Goal: Information Seeking & Learning: Learn about a topic

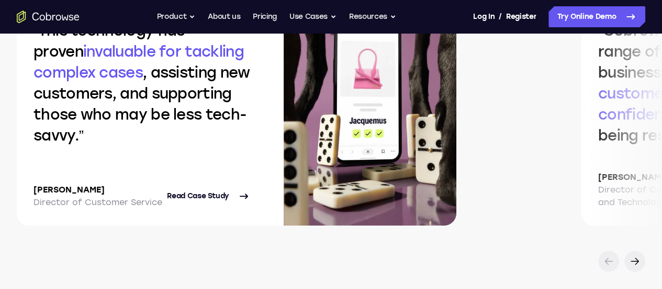
scroll to position [2362, 0]
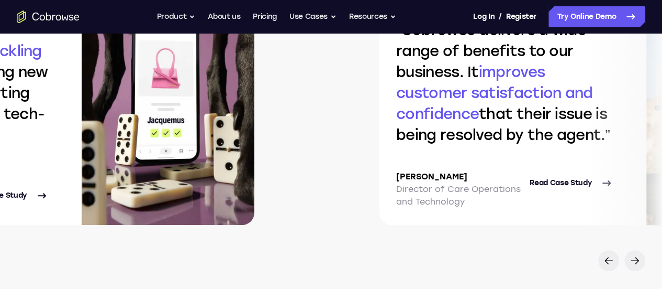
click at [324, 119] on div "This technology has proven invaluable for tackling complex cases , assisting ne…" at bounding box center [129, 94] width 662 height 262
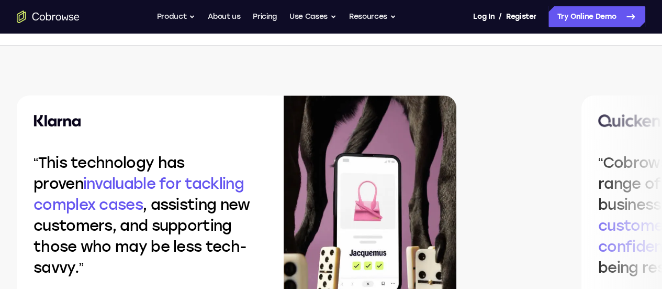
scroll to position [2229, 0]
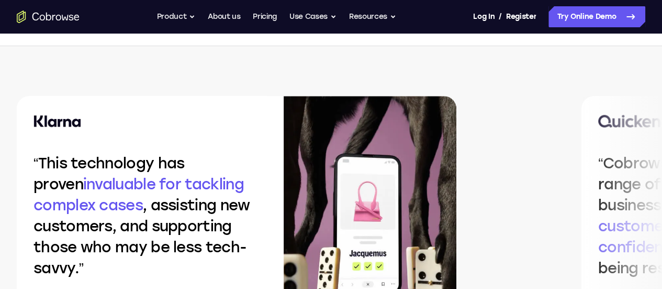
click at [137, 195] on div "This technology has proven invaluable for tackling complex cases , assisting ne…" at bounding box center [270, 227] width 540 height 262
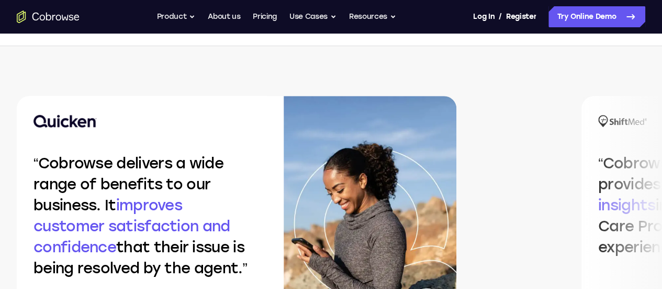
click at [284, 178] on img at bounding box center [370, 227] width 173 height 262
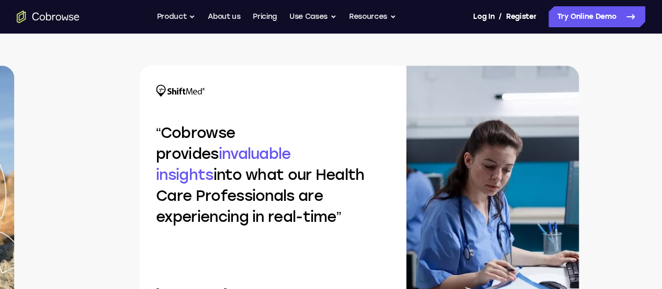
scroll to position [2260, 0]
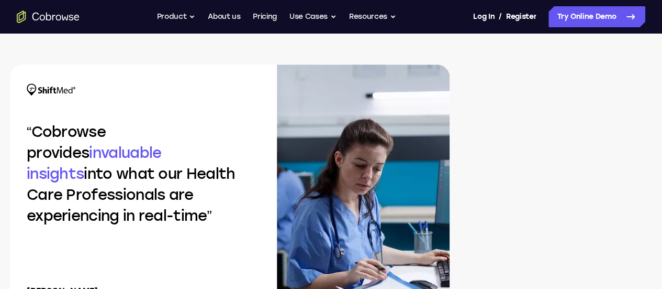
click at [50, 113] on div "Cobrowse provides invaluable insights into what our Health Care Professionals a…" at bounding box center [230, 195] width 440 height 262
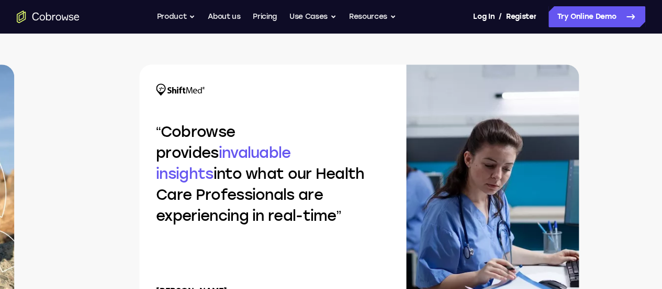
click at [209, 151] on q "Cobrowse provides invaluable insights into what our Health Care Professionals a…" at bounding box center [260, 174] width 208 height 102
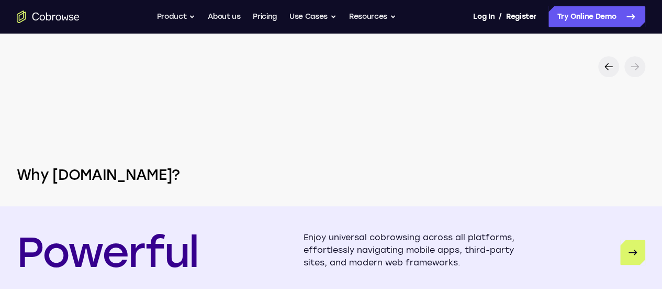
scroll to position [2304, 0]
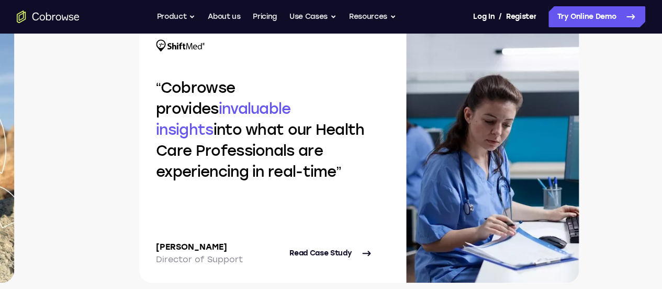
click at [299, 251] on div "Cobrowse provides invaluable insights into what our Health Care Professionals a…" at bounding box center [264, 151] width 250 height 262
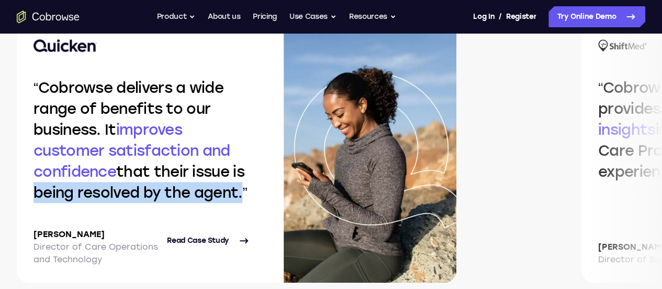
drag, startPoint x: 564, startPoint y: 209, endPoint x: 140, endPoint y: 172, distance: 425.3
click at [140, 172] on div "This technology has proven invaluable for tackling complex cases , assisting ne…" at bounding box center [331, 174] width 662 height 308
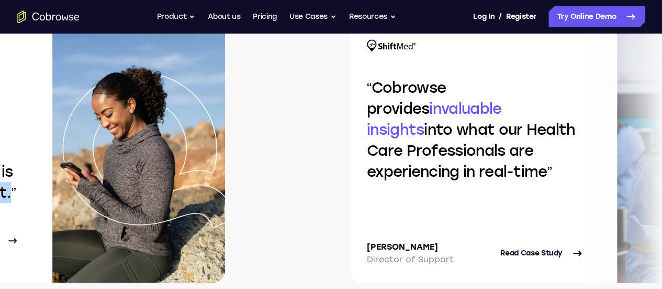
click at [99, 202] on div "Cobrowse delivers a wide range of benefits to our business. It improves custome…" at bounding box center [5, 151] width 440 height 262
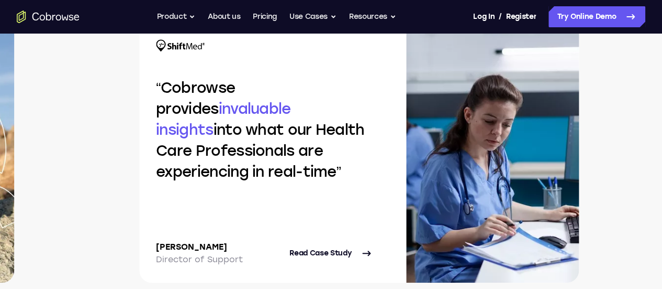
click at [187, 134] on q "Cobrowse provides invaluable insights into what our Health Care Professionals a…" at bounding box center [260, 130] width 208 height 102
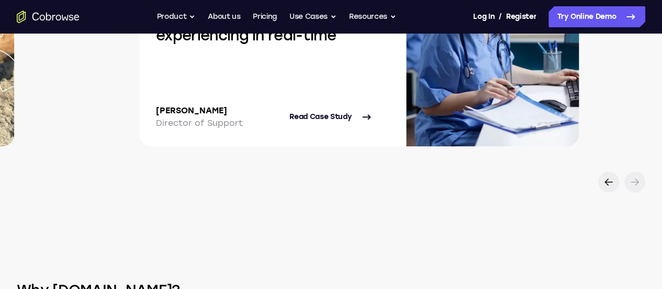
click at [231, 149] on div "This technology has proven invaluable for tackling complex cases , assisting ne…" at bounding box center [331, 38] width 662 height 308
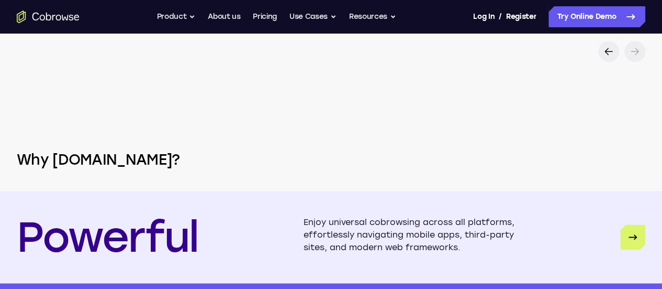
scroll to position [2573, 0]
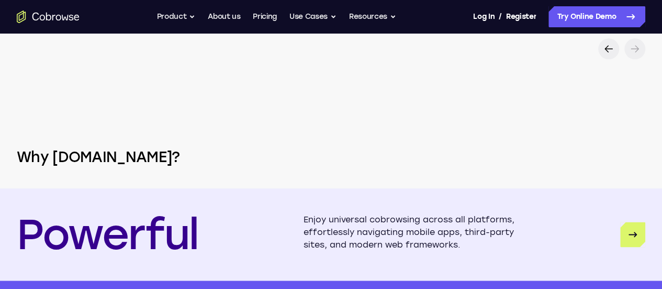
click at [35, 124] on section "Why Cobrowse.io? Powerful Enjoy universal cobrowsing across all platforms, effo…" at bounding box center [331, 266] width 662 height 414
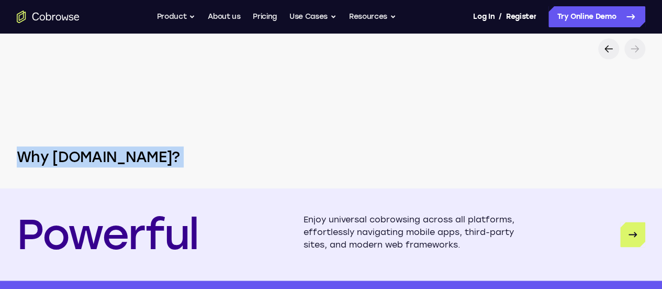
click at [35, 124] on section "Why Cobrowse.io? Powerful Enjoy universal cobrowsing across all platforms, effo…" at bounding box center [331, 266] width 662 height 414
click at [102, 124] on section "Why Cobrowse.io? Powerful Enjoy universal cobrowsing across all platforms, effo…" at bounding box center [331, 266] width 662 height 414
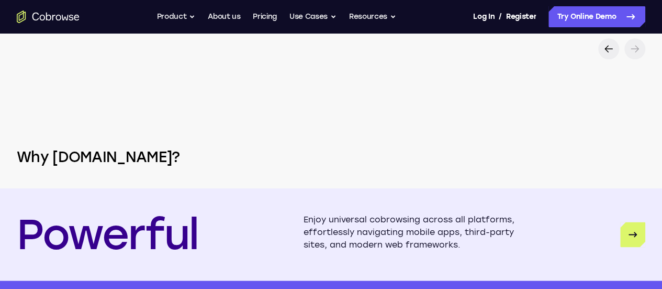
click at [401, 105] on section "Why Cobrowse.io? Powerful Enjoy universal cobrowsing across all platforms, effo…" at bounding box center [331, 266] width 662 height 414
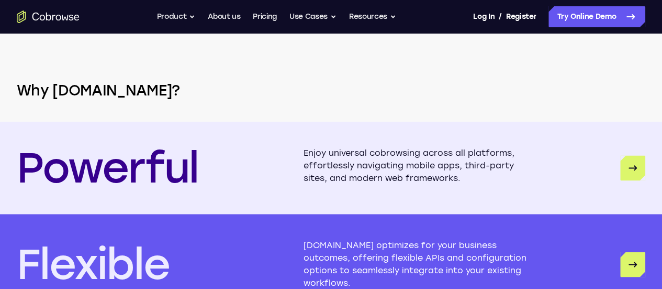
scroll to position [2640, 0]
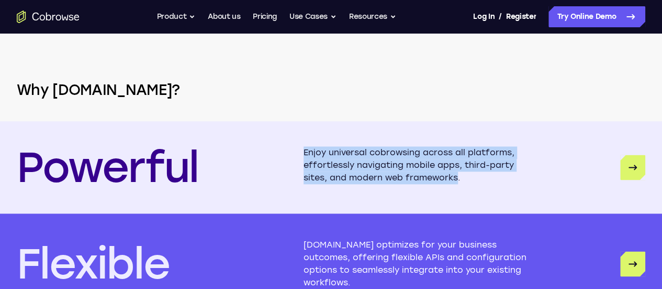
drag, startPoint x: 297, startPoint y: 120, endPoint x: 480, endPoint y: 152, distance: 185.6
click at [480, 152] on div "Powerful Enjoy universal cobrowsing across all platforms, effortlessly navigati…" at bounding box center [331, 167] width 662 height 92
click at [480, 152] on p "Enjoy universal cobrowsing across all platforms, effortlessly navigating mobile…" at bounding box center [416, 167] width 224 height 42
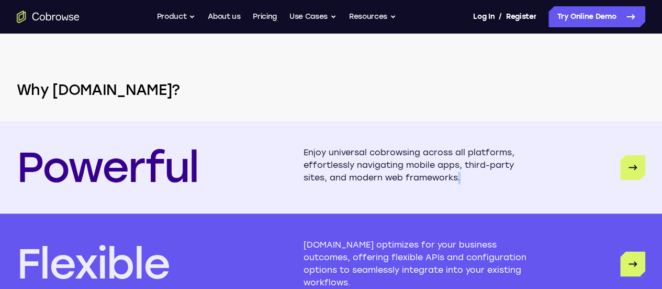
click at [480, 152] on p "Enjoy universal cobrowsing across all platforms, effortlessly navigating mobile…" at bounding box center [416, 167] width 224 height 42
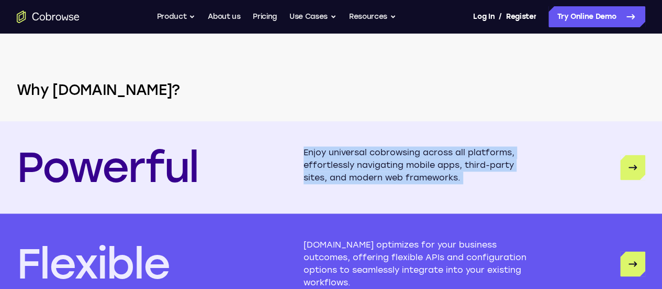
click at [480, 152] on p "Enjoy universal cobrowsing across all platforms, effortlessly navigating mobile…" at bounding box center [416, 167] width 224 height 42
drag, startPoint x: 480, startPoint y: 152, endPoint x: 391, endPoint y: 113, distance: 98.0
click at [391, 121] on div "Powerful Enjoy universal cobrowsing across all platforms, effortlessly navigati…" at bounding box center [331, 167] width 662 height 92
drag, startPoint x: 331, startPoint y: 118, endPoint x: 510, endPoint y: 152, distance: 182.2
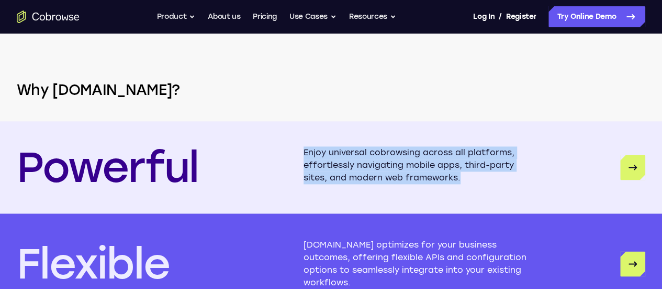
click at [510, 152] on div "Powerful Enjoy universal cobrowsing across all platforms, effortlessly navigati…" at bounding box center [331, 167] width 662 height 92
click at [510, 152] on p "Enjoy universal cobrowsing across all platforms, effortlessly navigating mobile…" at bounding box center [416, 167] width 224 height 42
drag, startPoint x: 335, startPoint y: 129, endPoint x: 528, endPoint y: 156, distance: 194.6
click at [528, 156] on p "Enjoy universal cobrowsing across all platforms, effortlessly navigating mobile…" at bounding box center [416, 167] width 224 height 42
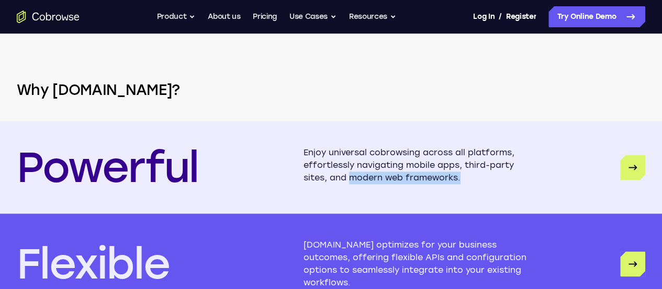
drag, startPoint x: 374, startPoint y: 157, endPoint x: 538, endPoint y: 151, distance: 164.0
click at [528, 151] on p "Enjoy universal cobrowsing across all platforms, effortlessly navigating mobile…" at bounding box center [416, 167] width 224 height 42
click at [416, 163] on p "Enjoy universal cobrowsing across all platforms, effortlessly navigating mobile…" at bounding box center [416, 167] width 224 height 42
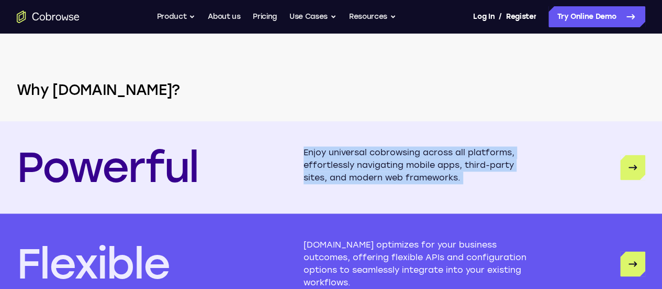
click at [416, 163] on p "Enjoy universal cobrowsing across all platforms, effortlessly navigating mobile…" at bounding box center [416, 167] width 224 height 42
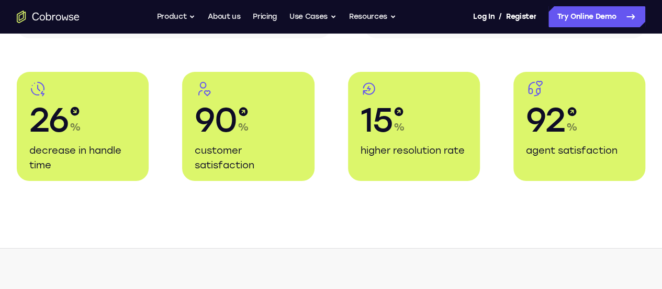
scroll to position [2026, 0]
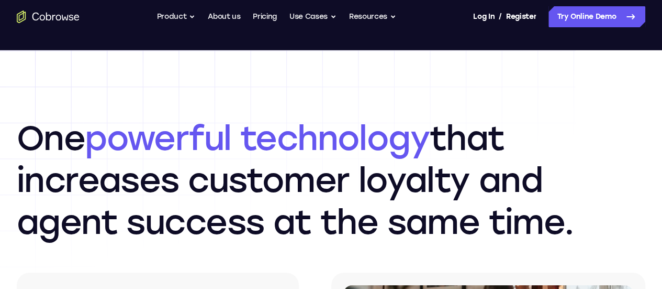
scroll to position [1519, 0]
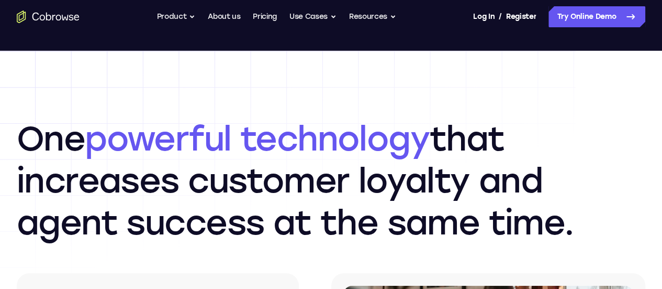
click at [194, 192] on h2 "One powerful technology that increases customer loyalty and agent success at th…" at bounding box center [331, 181] width 629 height 126
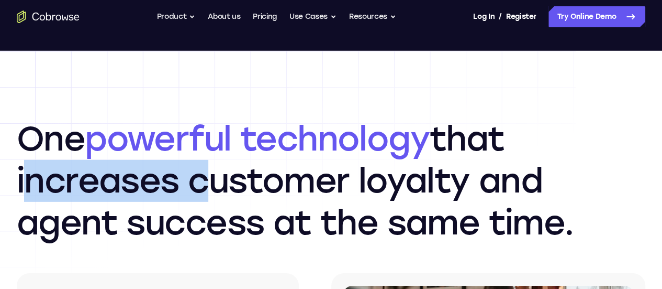
click at [194, 192] on h2 "One powerful technology that increases customer loyalty and agent success at th…" at bounding box center [331, 181] width 629 height 126
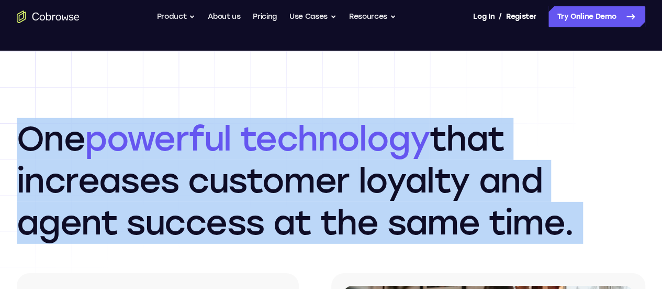
click at [194, 192] on h2 "One powerful technology that increases customer loyalty and agent success at th…" at bounding box center [331, 181] width 629 height 126
click at [373, 159] on span "powerful technology" at bounding box center [257, 138] width 345 height 40
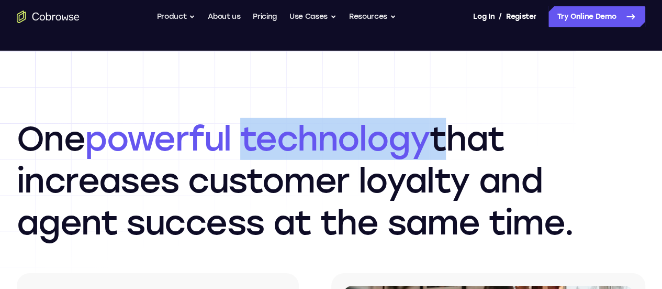
click at [373, 159] on span "powerful technology" at bounding box center [257, 138] width 345 height 40
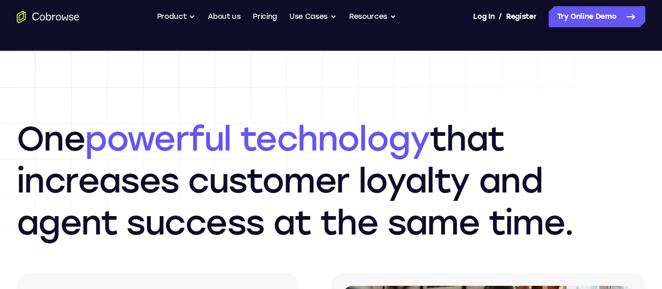
click at [584, 156] on h2 "One powerful technology that increases customer loyalty and agent success at th…" at bounding box center [331, 181] width 629 height 126
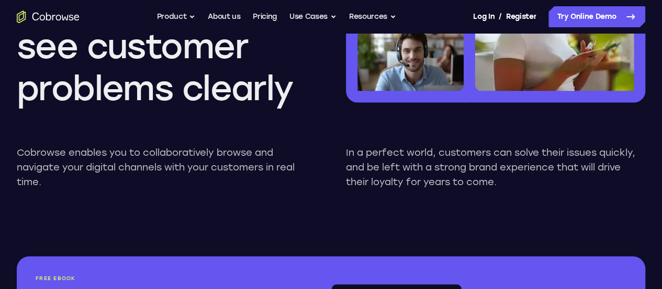
scroll to position [1022, 0]
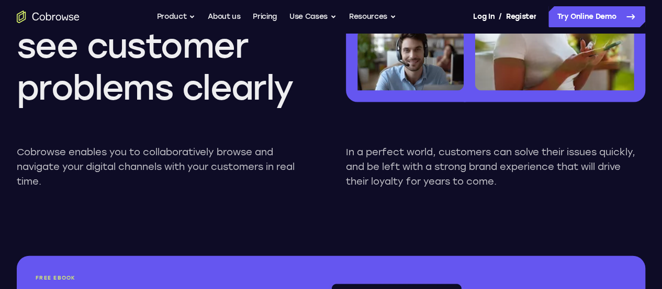
click at [455, 189] on p "In a perfect world, customers can solve their issues quickly, and be left with …" at bounding box center [496, 167] width 300 height 44
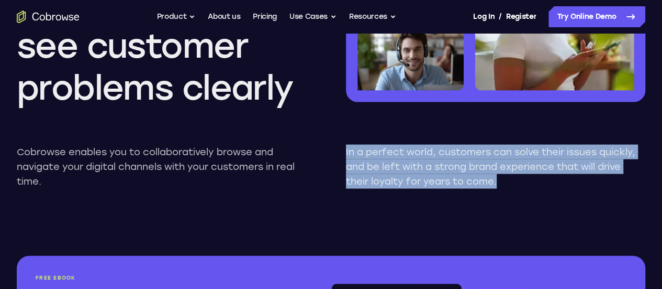
click at [455, 189] on p "In a perfect world, customers can solve their issues quickly, and be left with …" at bounding box center [496, 167] width 300 height 44
click at [462, 189] on p "In a perfect world, customers can solve their issues quickly, and be left with …" at bounding box center [496, 167] width 300 height 44
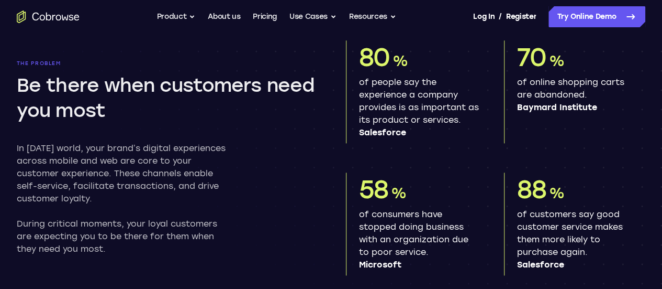
scroll to position [560, 0]
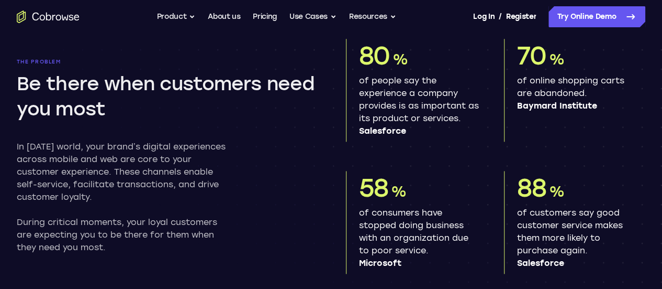
click at [381, 203] on span "58" at bounding box center [374, 187] width 30 height 30
click at [441, 187] on div "58 %" at bounding box center [419, 188] width 120 height 34
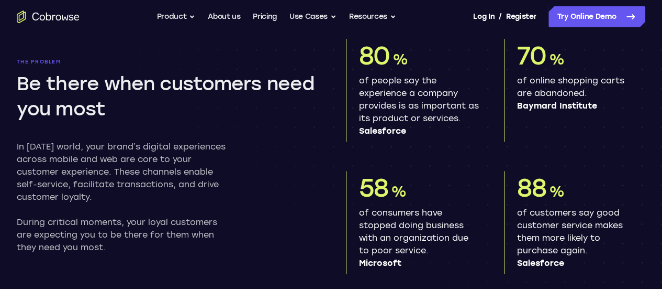
scroll to position [584, 0]
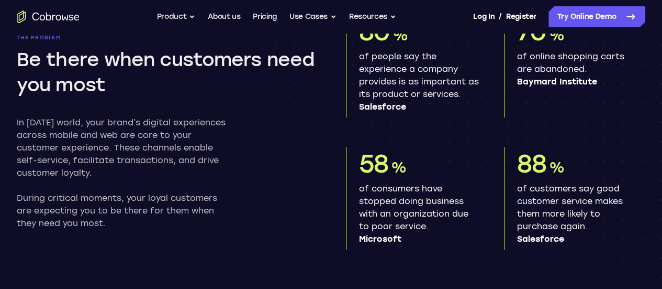
click at [441, 180] on div "58 %" at bounding box center [419, 164] width 120 height 34
click at [438, 222] on p "of consumers have stopped doing business with an organization due to poor servi…" at bounding box center [419, 213] width 120 height 63
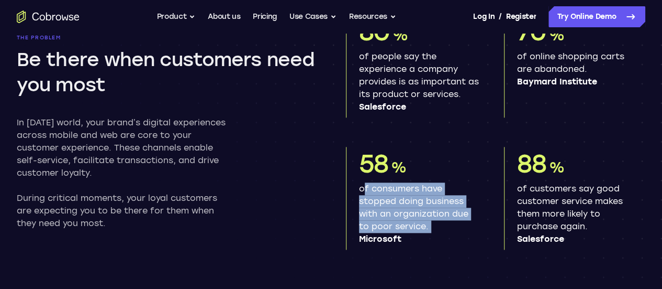
click at [438, 222] on p "of consumers have stopped doing business with an organization due to poor servi…" at bounding box center [419, 213] width 120 height 63
click at [467, 212] on div "58 % of consumers have stopped doing business with an organization due to poor …" at bounding box center [416, 198] width 141 height 103
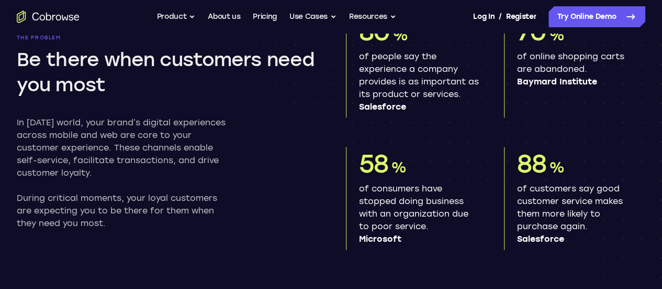
click at [532, 217] on p "of customers say good customer service makes them more likely to purchase again…" at bounding box center [577, 213] width 120 height 63
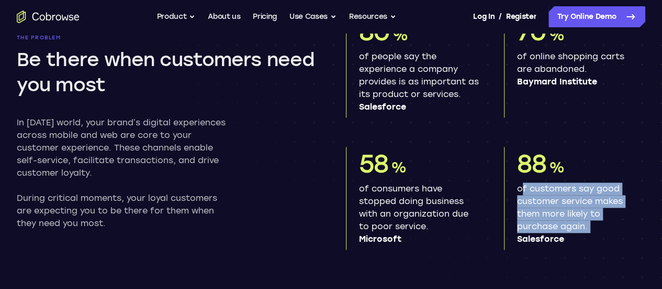
click at [532, 217] on p "of customers say good customer service makes them more likely to purchase again…" at bounding box center [577, 213] width 120 height 63
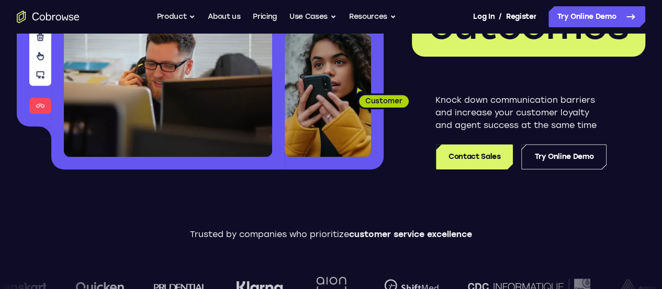
scroll to position [187, 0]
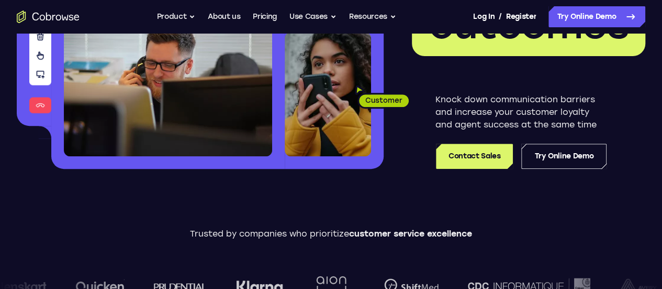
click at [436, 106] on p "Knock down communication barriers and increase your customer loyalty and agent …" at bounding box center [521, 112] width 171 height 38
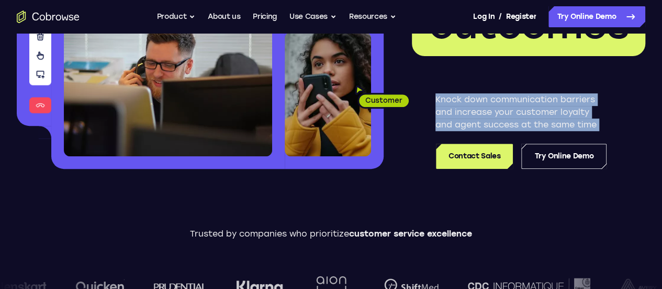
click at [436, 106] on p "Knock down communication barriers and increase your customer loyalty and agent …" at bounding box center [521, 112] width 171 height 38
click at [491, 98] on p "Knock down communication barriers and increase your customer loyalty and agent …" at bounding box center [521, 112] width 171 height 38
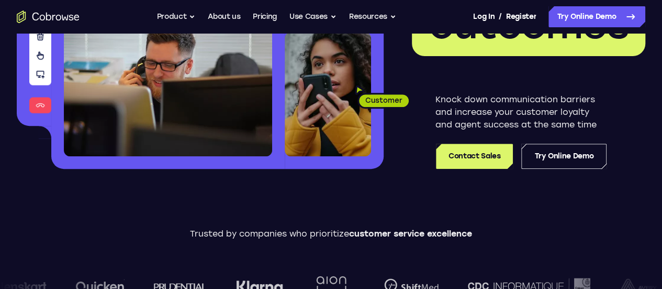
scroll to position [0, 0]
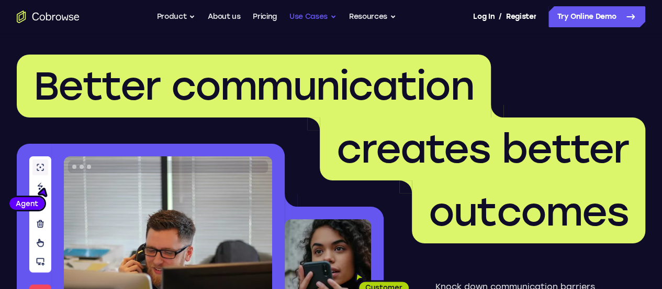
click at [304, 12] on button "Use Cases" at bounding box center [313, 16] width 47 height 21
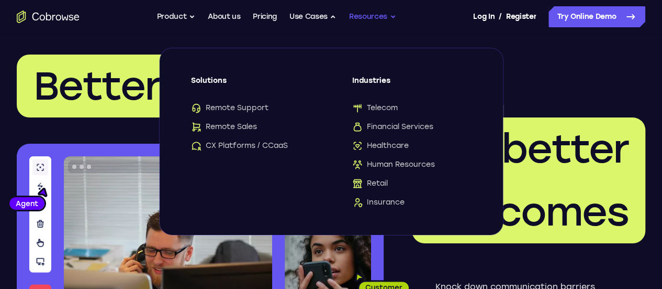
click at [377, 17] on button "Resources" at bounding box center [372, 16] width 47 height 21
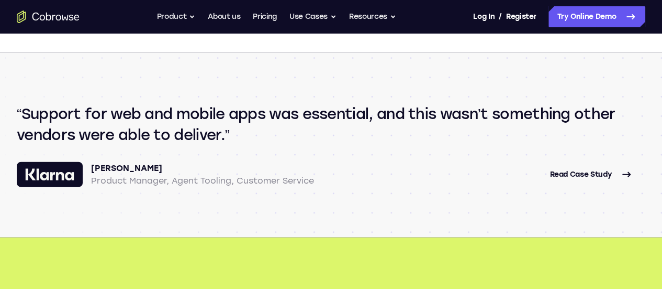
scroll to position [1214, 0]
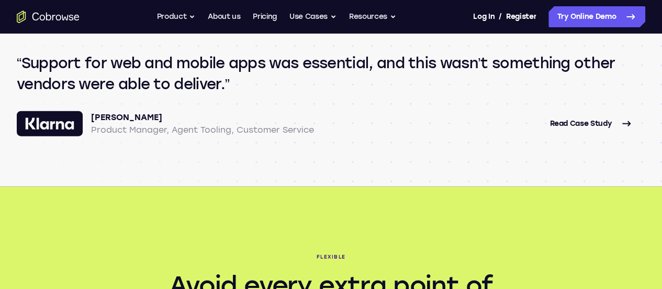
click at [215, 94] on q "Support for web and mobile apps was essential, and this wasn’t something other …" at bounding box center [331, 73] width 629 height 42
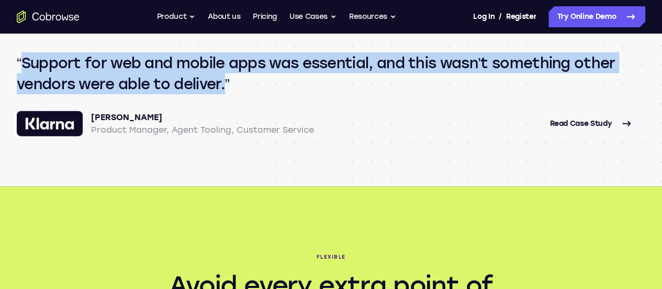
click at [215, 94] on q "Support for web and mobile apps was essential, and this wasn’t something other …" at bounding box center [331, 73] width 629 height 42
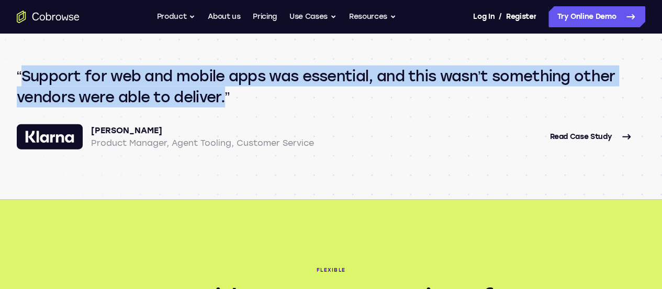
click at [215, 153] on section "Support for web and mobile apps was essential, and this wasn’t something other …" at bounding box center [331, 107] width 662 height 184
drag, startPoint x: 36, startPoint y: 163, endPoint x: 307, endPoint y: 185, distance: 271.6
click at [307, 185] on section "Support for web and mobile apps was essential, and this wasn’t something other …" at bounding box center [331, 107] width 662 height 184
click at [307, 107] on q "Support for web and mobile apps was essential, and this wasn’t something other …" at bounding box center [331, 86] width 629 height 42
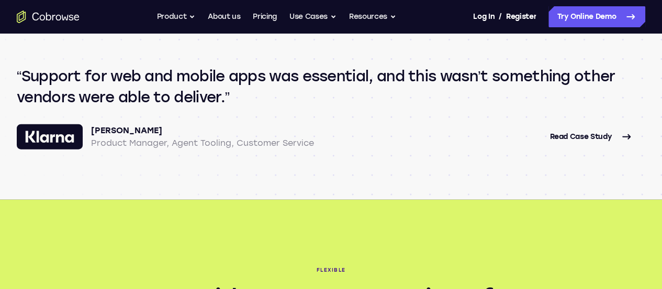
click at [220, 107] on q "Support for web and mobile apps was essential, and this wasn’t something other …" at bounding box center [331, 86] width 629 height 42
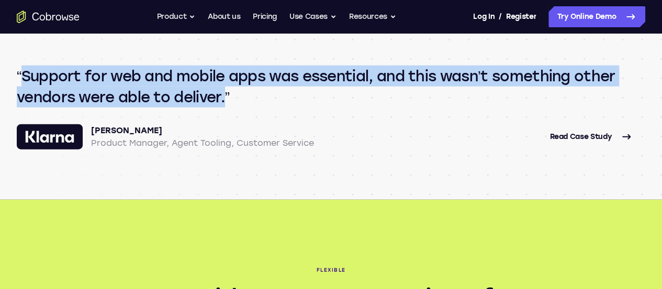
click at [220, 107] on q "Support for web and mobile apps was essential, and this wasn’t something other …" at bounding box center [331, 86] width 629 height 42
click at [481, 107] on q "Support for web and mobile apps was essential, and this wasn’t something other …" at bounding box center [331, 86] width 629 height 42
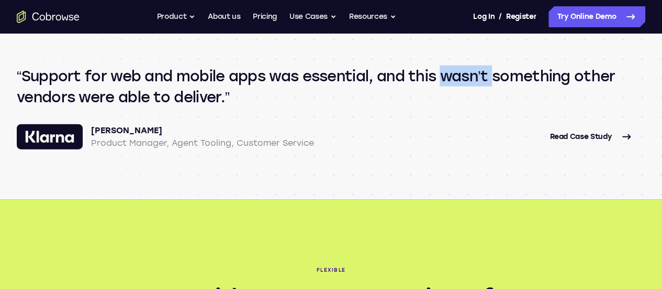
click at [481, 107] on q "Support for web and mobile apps was essential, and this wasn’t something other …" at bounding box center [331, 86] width 629 height 42
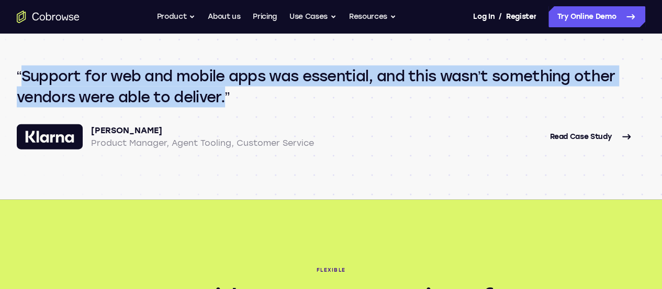
click at [481, 107] on q "Support for web and mobile apps was essential, and this wasn’t something other …" at bounding box center [331, 86] width 629 height 42
click at [566, 153] on section "Support for web and mobile apps was essential, and this wasn’t something other …" at bounding box center [331, 107] width 662 height 184
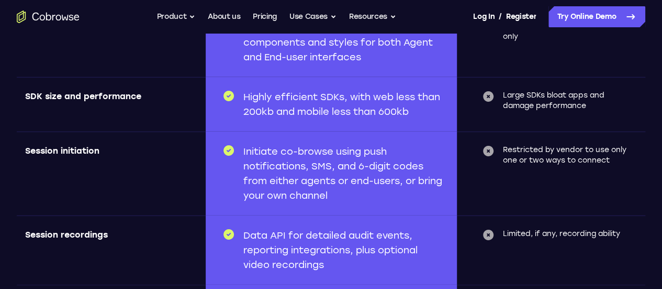
scroll to position [3429, 0]
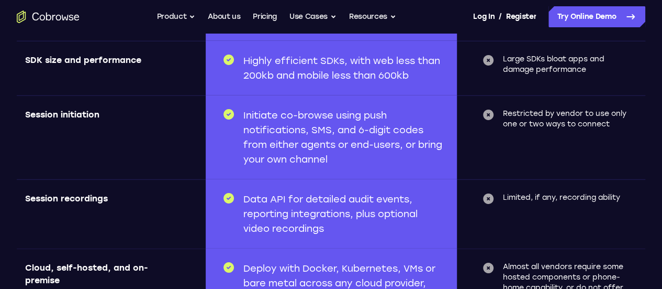
click at [337, 167] on p "Initiate co-browse using push notifications, SMS, and 6-digit codes from either…" at bounding box center [344, 137] width 201 height 59
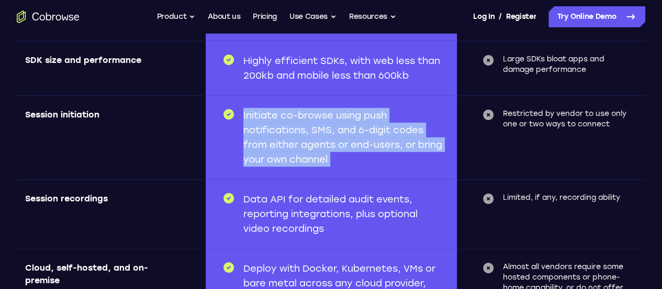
click at [337, 167] on p "Initiate co-browse using push notifications, SMS, and 6-digit codes from either…" at bounding box center [344, 137] width 201 height 59
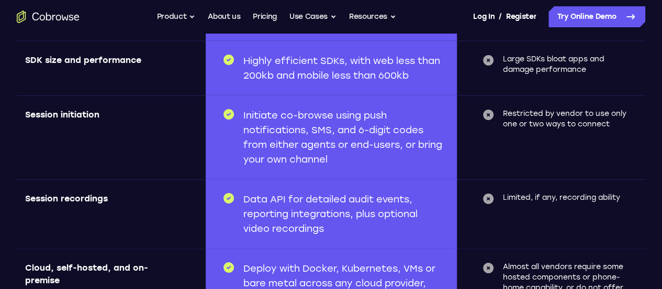
click at [411, 83] on p "Highly efficient SDKs, with web less than 200kb and mobile less than 600kb" at bounding box center [344, 67] width 201 height 29
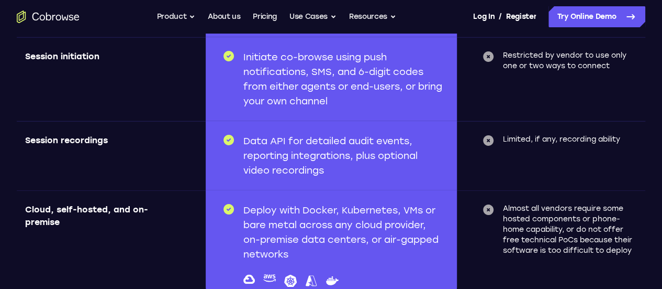
scroll to position [3488, 0]
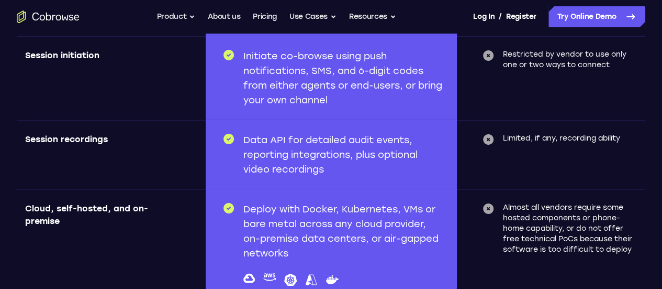
click at [411, 107] on p "Initiate co-browse using push notifications, SMS, and 6-digit codes from either…" at bounding box center [344, 78] width 201 height 59
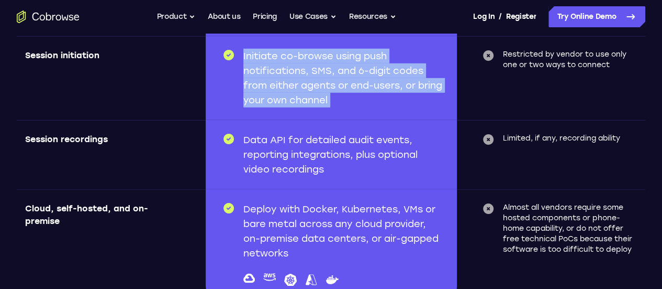
click at [411, 107] on p "Initiate co-browse using push notifications, SMS, and 6-digit codes from either…" at bounding box center [344, 78] width 201 height 59
click at [433, 107] on p "Initiate co-browse using push notifications, SMS, and 6-digit codes from either…" at bounding box center [344, 78] width 201 height 59
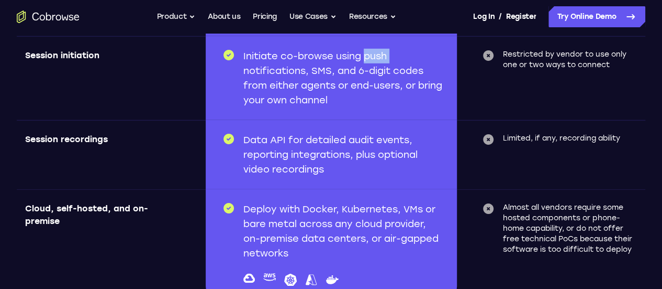
click at [433, 107] on p "Initiate co-browse using push notifications, SMS, and 6-digit codes from either…" at bounding box center [344, 78] width 201 height 59
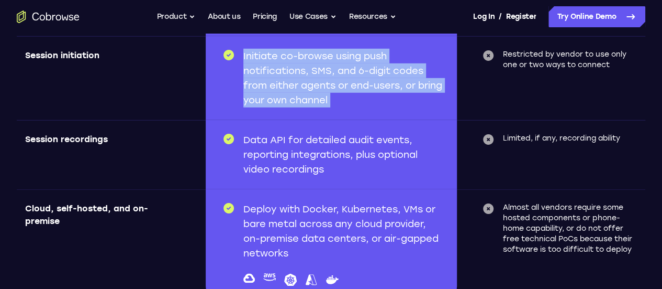
click at [433, 107] on p "Initiate co-browse using push notifications, SMS, and 6-digit codes from either…" at bounding box center [344, 78] width 201 height 59
drag, startPoint x: 433, startPoint y: 161, endPoint x: 439, endPoint y: 157, distance: 7.4
click at [439, 107] on p "Initiate co-browse using push notifications, SMS, and 6-digit codes from either…" at bounding box center [344, 78] width 201 height 59
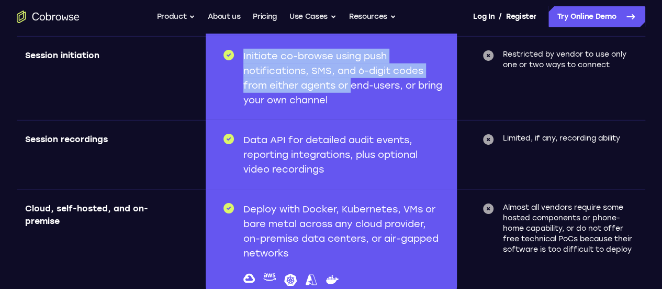
drag, startPoint x: 240, startPoint y: 162, endPoint x: 353, endPoint y: 196, distance: 118.6
click at [353, 107] on div "Initiate co-browse using push notifications, SMS, and 6-digit codes from either…" at bounding box center [334, 78] width 222 height 59
click at [334, 107] on p "Initiate co-browse using push notifications, SMS, and 6-digit codes from either…" at bounding box center [344, 78] width 201 height 59
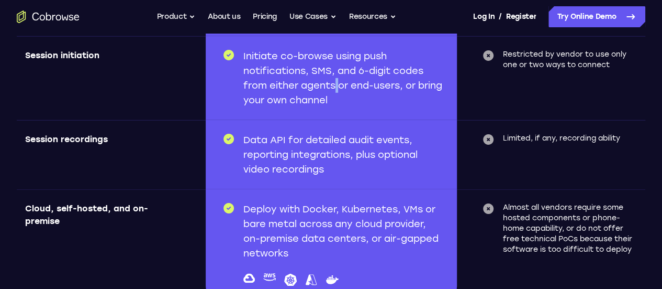
click at [334, 107] on p "Initiate co-browse using push notifications, SMS, and 6-digit codes from either…" at bounding box center [344, 78] width 201 height 59
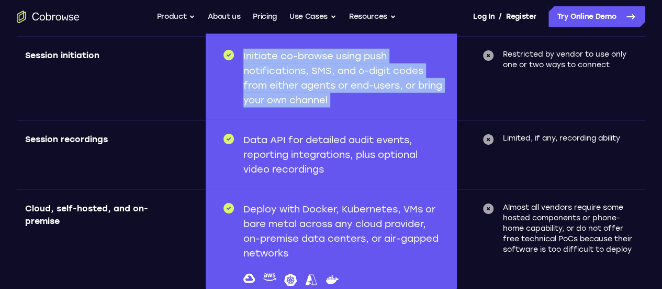
click at [334, 107] on p "Initiate co-browse using push notifications, SMS, and 6-digit codes from either…" at bounding box center [344, 78] width 201 height 59
click at [363, 107] on p "Initiate co-browse using push notifications, SMS, and 6-digit codes from either…" at bounding box center [344, 78] width 201 height 59
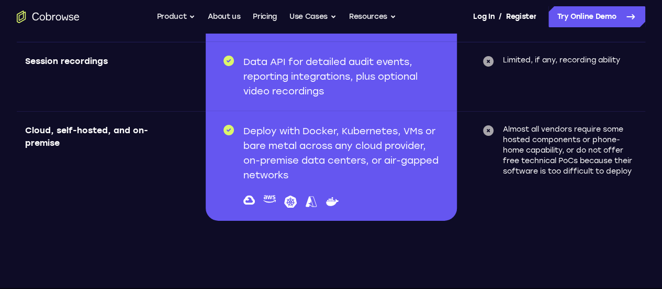
scroll to position [3568, 0]
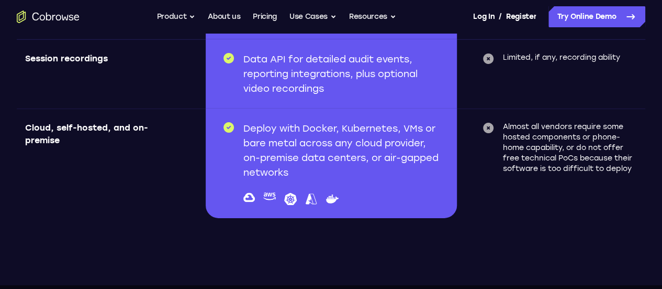
click at [363, 96] on p "Data API for detailed audit events, reporting integrations, plus optional video…" at bounding box center [344, 74] width 201 height 44
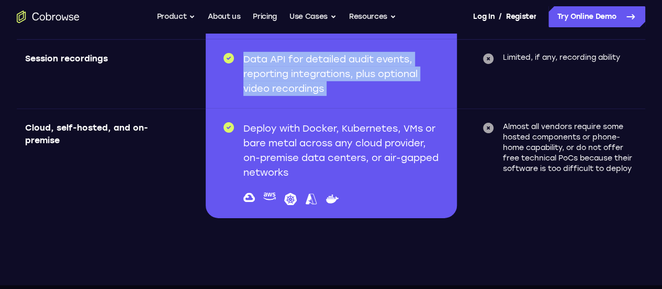
click at [363, 96] on p "Data API for detailed audit events, reporting integrations, plus optional video…" at bounding box center [344, 74] width 201 height 44
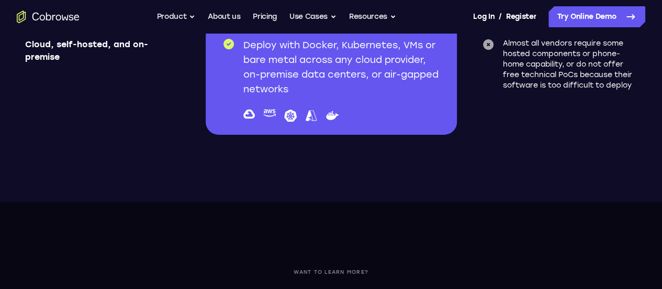
scroll to position [3654, 0]
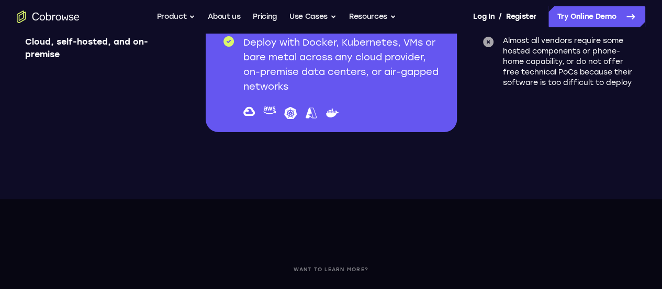
click at [363, 94] on p "Deploy with Docker, Kubernetes, VMs or bare metal across any cloud provider, on…" at bounding box center [344, 64] width 201 height 59
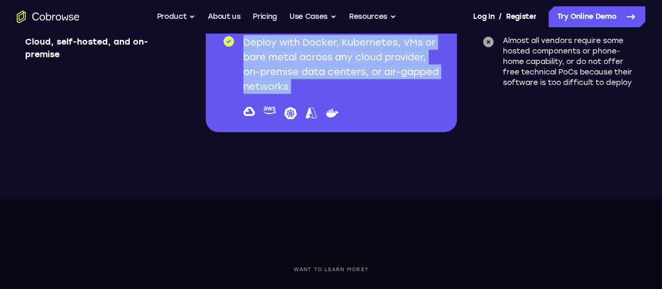
click at [363, 94] on p "Deploy with Docker, Kubernetes, VMs or bare metal across any cloud provider, on…" at bounding box center [344, 64] width 201 height 59
click at [344, 94] on p "Deploy with Docker, Kubernetes, VMs or bare metal across any cloud provider, on…" at bounding box center [344, 64] width 201 height 59
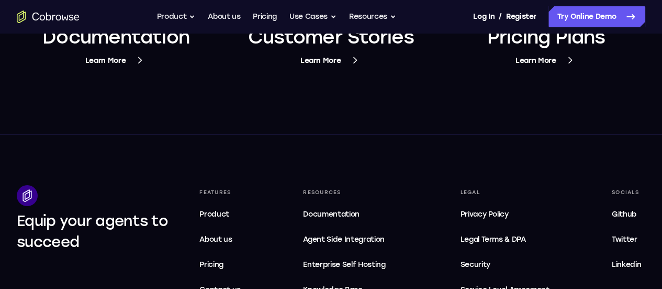
scroll to position [4280, 0]
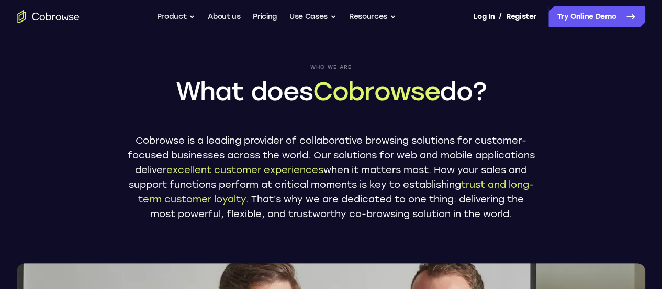
scroll to position [20, 0]
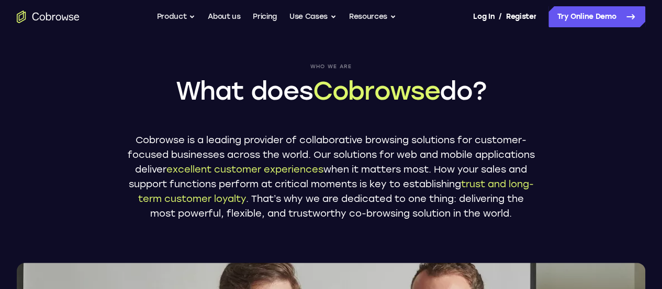
click at [519, 136] on p "Cobrowse is a leading provider of collaborative browsing solutions for customer…" at bounding box center [331, 176] width 408 height 88
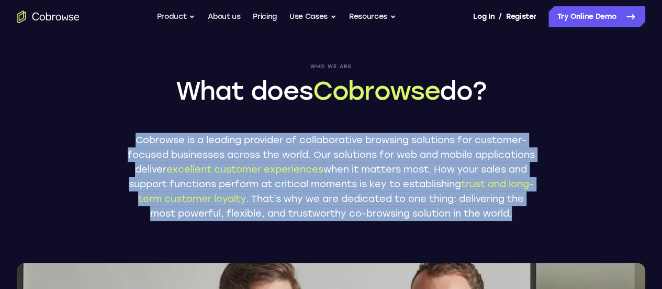
click at [519, 136] on p "Cobrowse is a leading provider of collaborative browsing solutions for customer…" at bounding box center [331, 176] width 408 height 88
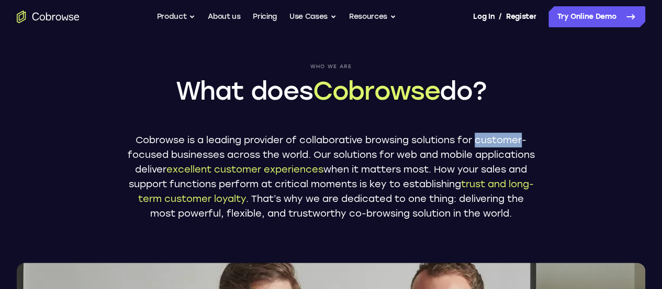
click at [519, 136] on p "Cobrowse is a leading provider of collaborative browsing solutions for customer…" at bounding box center [331, 176] width 408 height 88
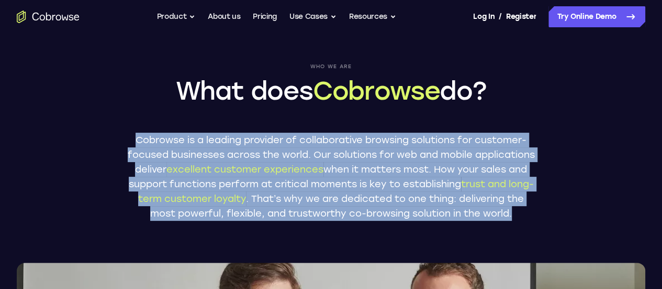
click at [519, 136] on p "Cobrowse is a leading provider of collaborative browsing solutions for customer…" at bounding box center [331, 176] width 408 height 88
click at [526, 144] on p "Cobrowse is a leading provider of collaborative browsing solutions for customer…" at bounding box center [331, 176] width 408 height 88
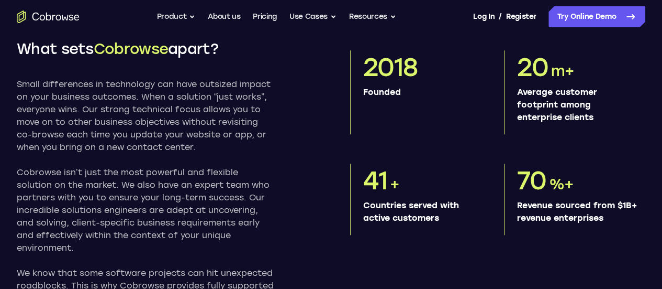
scroll to position [481, 0]
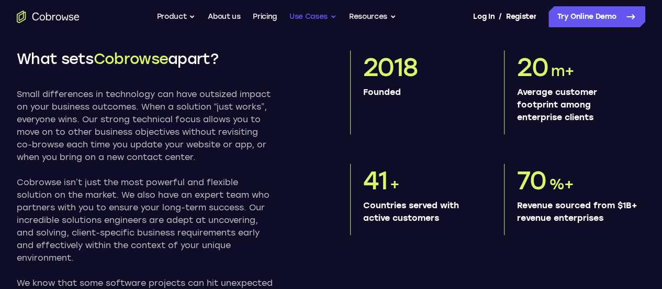
click at [318, 17] on button "Use Cases" at bounding box center [313, 16] width 47 height 21
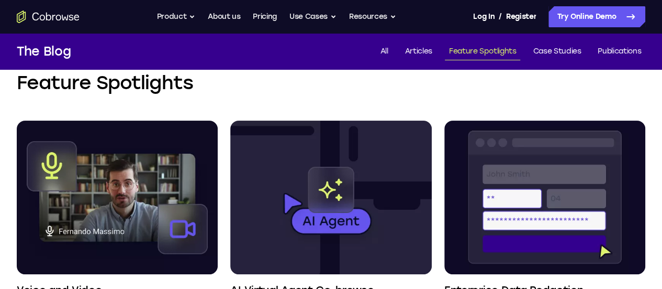
scroll to position [39, 0]
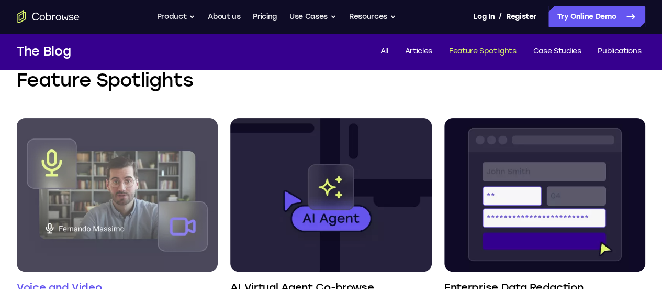
click at [87, 280] on h4 "Voice and Video" at bounding box center [59, 287] width 85 height 15
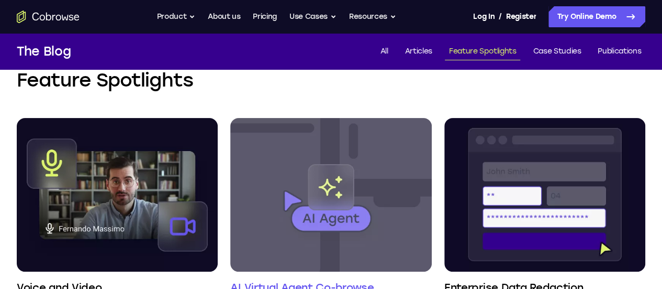
click at [230, 280] on h4 "AI Virtual Agent Co-browse" at bounding box center [301, 287] width 143 height 15
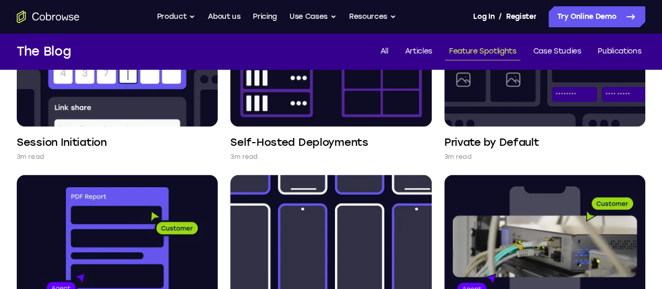
scroll to position [788, 0]
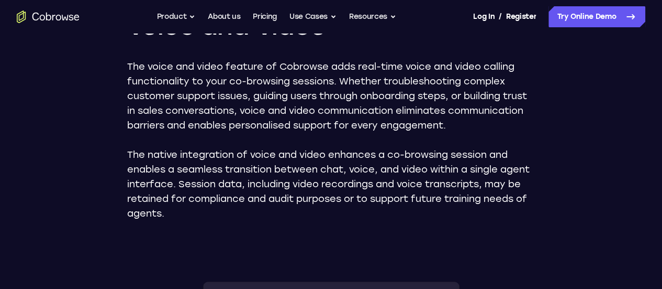
scroll to position [139, 0]
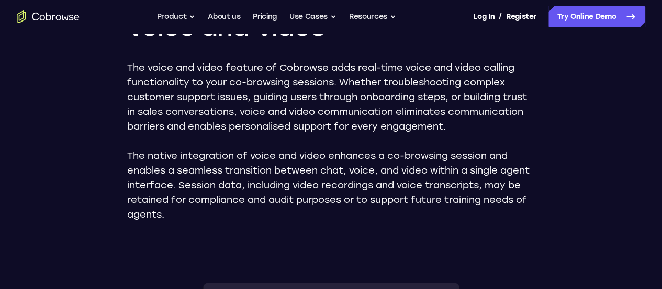
click at [492, 82] on p "The voice and video feature of Cobrowse adds real-time voice and video calling …" at bounding box center [331, 96] width 408 height 73
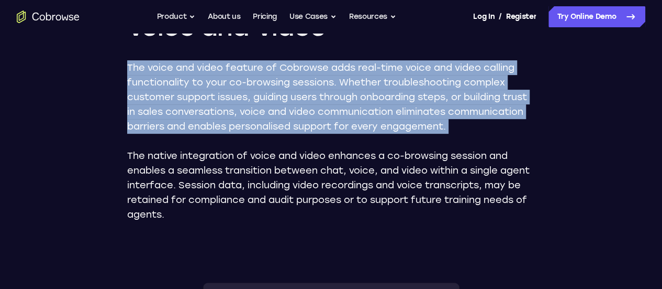
click at [492, 82] on p "The voice and video feature of Cobrowse adds real-time voice and video calling …" at bounding box center [331, 96] width 408 height 73
click at [498, 85] on p "The voice and video feature of Cobrowse adds real-time voice and video calling …" at bounding box center [331, 96] width 408 height 73
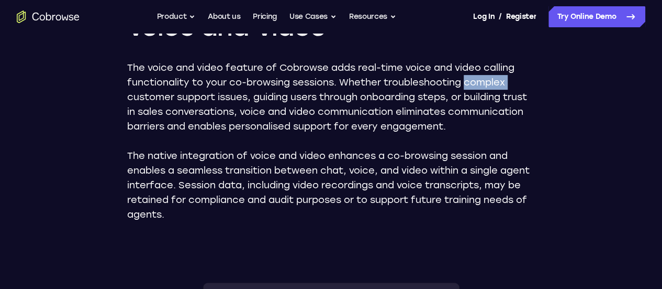
click at [498, 85] on p "The voice and video feature of Cobrowse adds real-time voice and video calling …" at bounding box center [331, 96] width 408 height 73
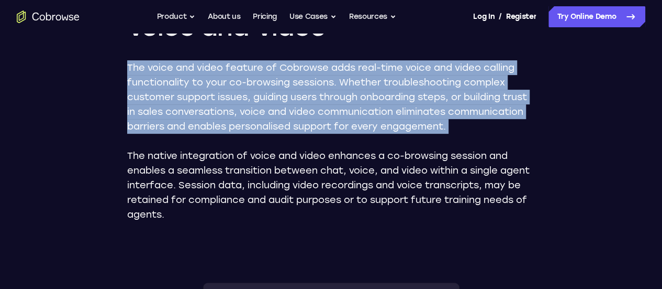
click at [498, 85] on p "The voice and video feature of Cobrowse adds real-time voice and video calling …" at bounding box center [331, 96] width 408 height 73
click at [484, 119] on p "The voice and video feature of Cobrowse adds real-time voice and video calling …" at bounding box center [331, 96] width 408 height 73
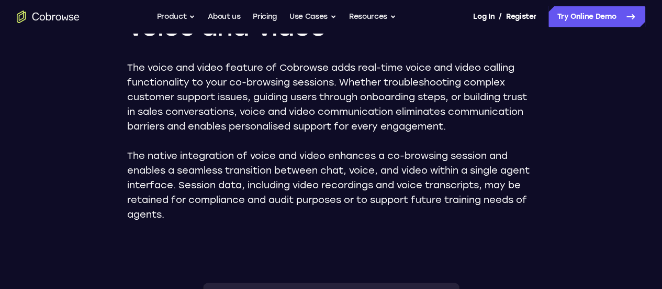
click at [484, 119] on p "The voice and video feature of Cobrowse adds real-time voice and video calling …" at bounding box center [331, 96] width 408 height 73
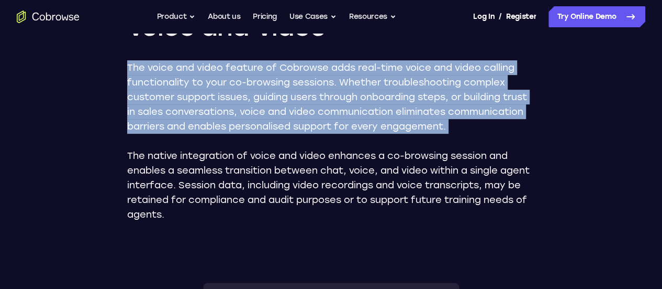
click at [484, 119] on p "The voice and video feature of Cobrowse adds real-time voice and video calling …" at bounding box center [331, 96] width 408 height 73
click at [506, 111] on p "The voice and video feature of Cobrowse adds real-time voice and video calling …" at bounding box center [331, 96] width 408 height 73
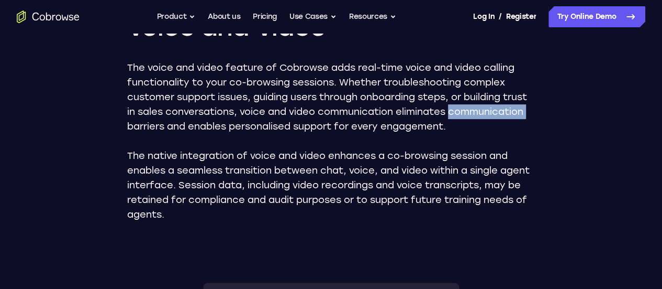
click at [506, 111] on p "The voice and video feature of Cobrowse adds real-time voice and video calling …" at bounding box center [331, 96] width 408 height 73
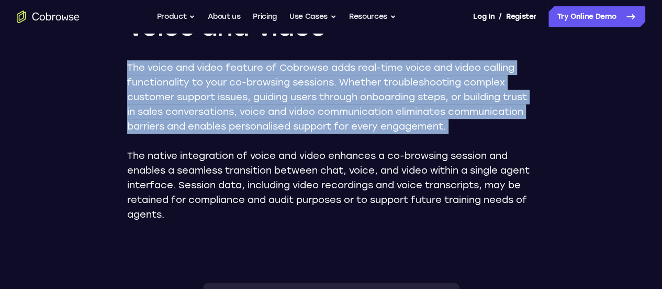
click at [506, 111] on p "The voice and video feature of Cobrowse adds real-time voice and video calling …" at bounding box center [331, 96] width 408 height 73
drag, startPoint x: 506, startPoint y: 111, endPoint x: 548, endPoint y: 107, distance: 42.1
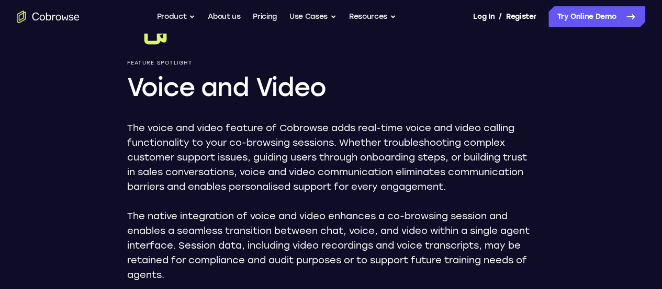
scroll to position [0, 0]
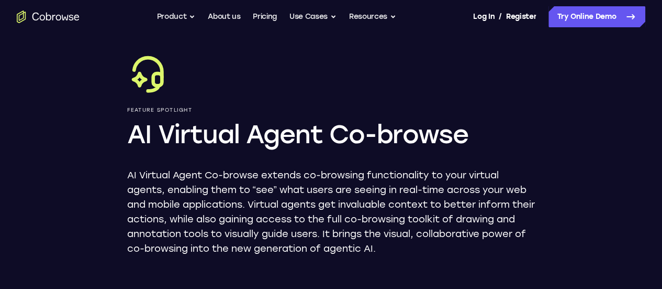
scroll to position [35, 0]
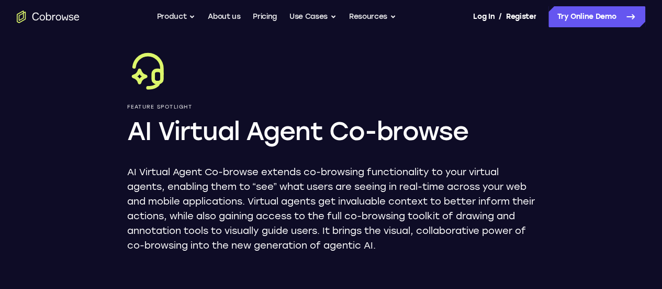
click at [409, 209] on p "AI Virtual Agent Co-browse extends co-browsing functionality to your virtual ag…" at bounding box center [331, 208] width 408 height 88
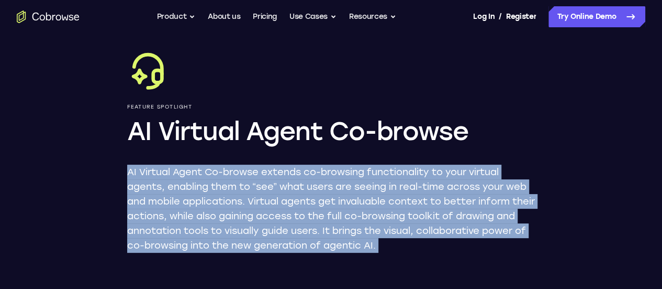
click at [409, 209] on p "AI Virtual Agent Co-browse extends co-browsing functionality to your virtual ag…" at bounding box center [331, 208] width 408 height 88
click at [429, 200] on p "AI Virtual Agent Co-browse extends co-browsing functionality to your virtual ag…" at bounding box center [331, 208] width 408 height 88
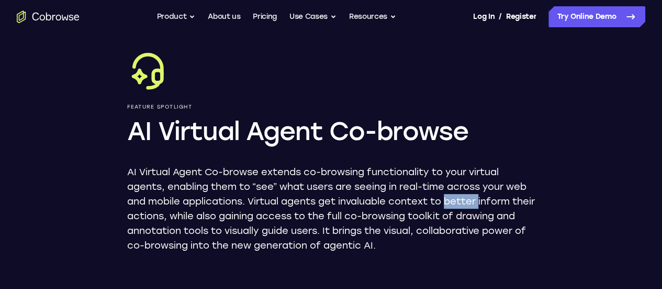
click at [429, 200] on p "AI Virtual Agent Co-browse extends co-browsing functionality to your virtual ag…" at bounding box center [331, 208] width 408 height 88
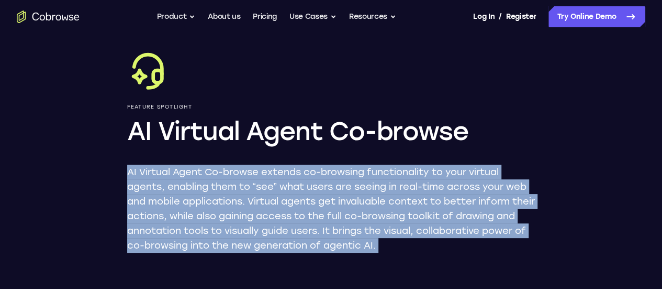
click at [429, 200] on p "AI Virtual Agent Co-browse extends co-browsing functionality to your virtual ag…" at bounding box center [331, 208] width 408 height 88
click at [378, 185] on p "AI Virtual Agent Co-browse extends co-browsing functionality to your virtual ag…" at bounding box center [331, 208] width 408 height 88
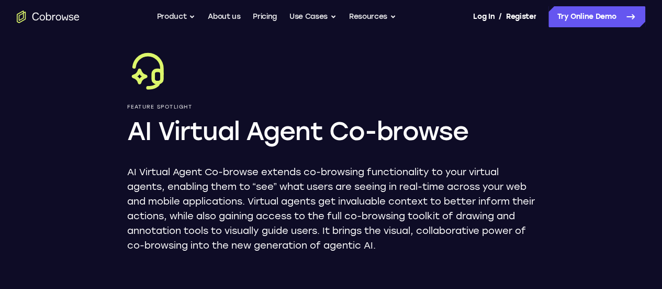
click at [339, 186] on p "AI Virtual Agent Co-browse extends co-browsing functionality to your virtual ag…" at bounding box center [331, 208] width 408 height 88
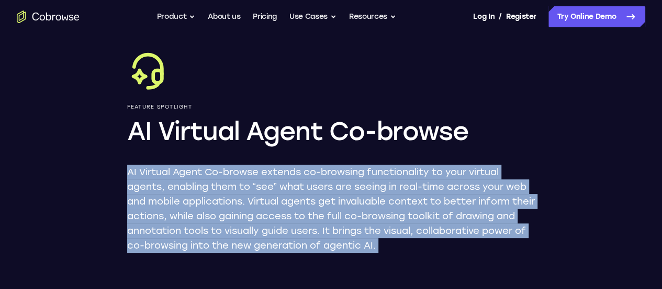
click at [339, 186] on p "AI Virtual Agent Co-browse extends co-browsing functionality to your virtual ag…" at bounding box center [331, 208] width 408 height 88
click at [454, 178] on p "AI Virtual Agent Co-browse extends co-browsing functionality to your virtual ag…" at bounding box center [331, 208] width 408 height 88
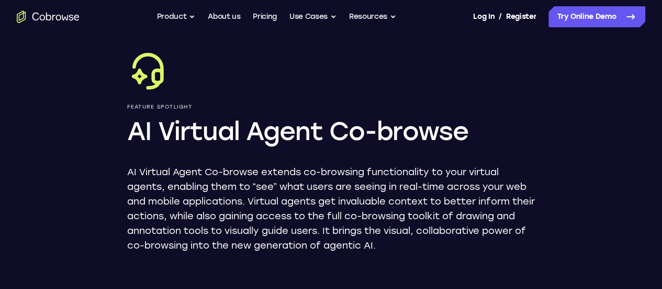
click at [166, 219] on p "AI Virtual Agent Co-browse extends co-browsing functionality to your virtual ag…" at bounding box center [331, 208] width 408 height 88
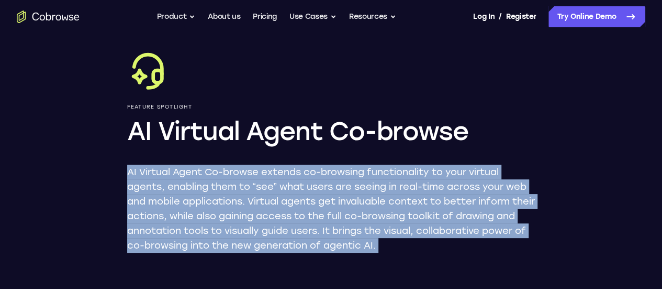
click at [166, 219] on p "AI Virtual Agent Co-browse extends co-browsing functionality to your virtual ag…" at bounding box center [331, 208] width 408 height 88
click at [347, 193] on p "AI Virtual Agent Co-browse extends co-browsing functionality to your virtual ag…" at bounding box center [331, 208] width 408 height 88
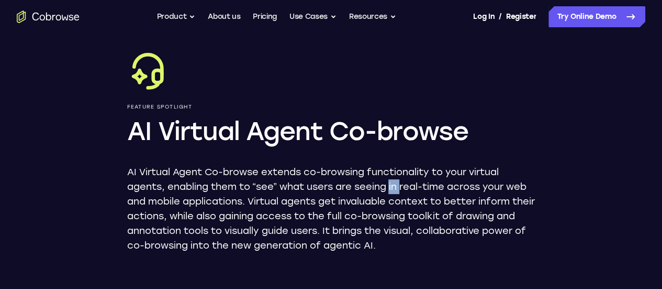
click at [347, 193] on p "AI Virtual Agent Co-browse extends co-browsing functionality to your virtual ag…" at bounding box center [331, 208] width 408 height 88
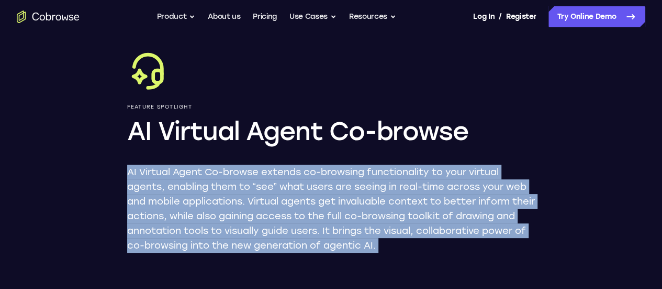
click at [347, 193] on p "AI Virtual Agent Co-browse extends co-browsing functionality to your virtual ag…" at bounding box center [331, 208] width 408 height 88
click at [420, 185] on p "AI Virtual Agent Co-browse extends co-browsing functionality to your virtual ag…" at bounding box center [331, 208] width 408 height 88
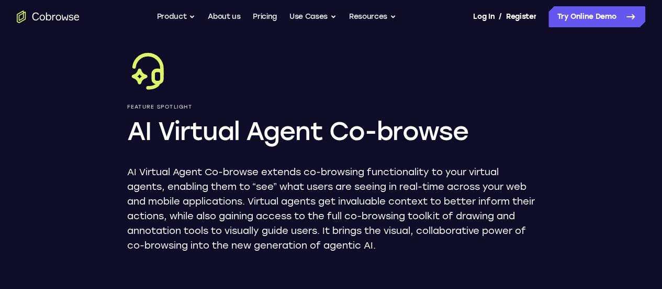
click at [533, 180] on p "AI Virtual Agent Co-browse extends co-browsing functionality to your virtual ag…" at bounding box center [331, 208] width 408 height 88
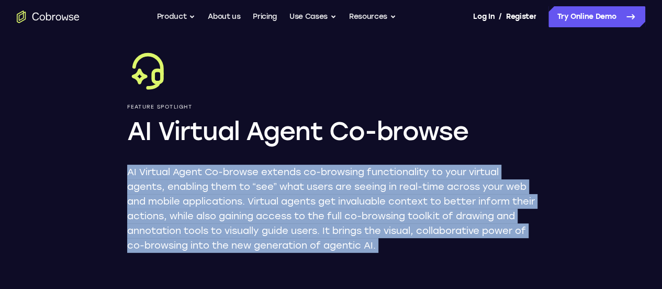
click at [533, 180] on p "AI Virtual Agent Co-browse extends co-browsing functionality to your virtual ag…" at bounding box center [331, 208] width 408 height 88
click at [340, 215] on p "AI Virtual Agent Co-browse extends co-browsing functionality to your virtual ag…" at bounding box center [331, 208] width 408 height 88
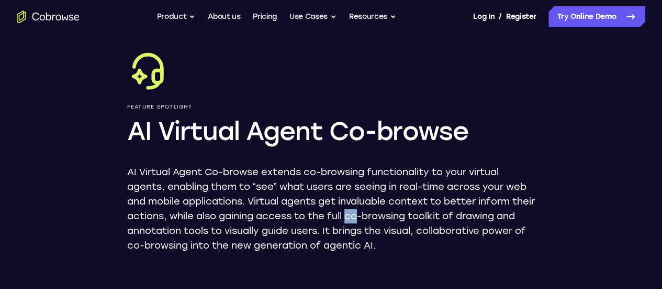
click at [340, 215] on p "AI Virtual Agent Co-browse extends co-browsing functionality to your virtual ag…" at bounding box center [331, 208] width 408 height 88
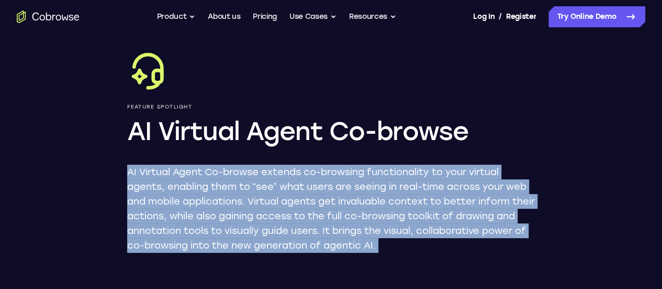
click at [340, 215] on p "AI Virtual Agent Co-browse extends co-browsing functionality to your virtual ag…" at bounding box center [331, 208] width 408 height 88
click at [289, 217] on p "AI Virtual Agent Co-browse extends co-browsing functionality to your virtual ag…" at bounding box center [331, 208] width 408 height 88
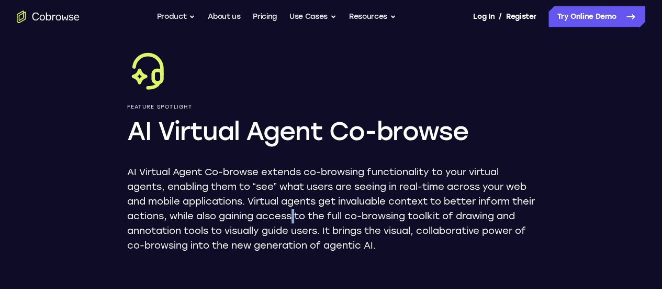
click at [289, 217] on p "AI Virtual Agent Co-browse extends co-browsing functionality to your virtual ag…" at bounding box center [331, 208] width 408 height 88
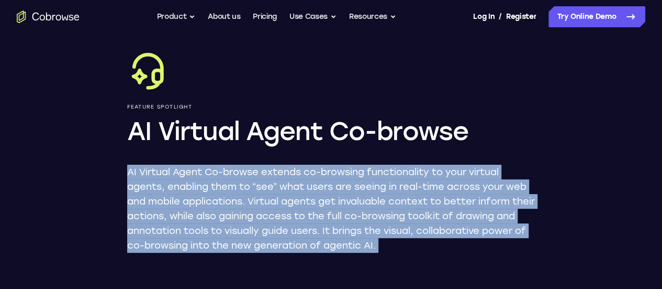
click at [289, 217] on p "AI Virtual Agent Co-browse extends co-browsing functionality to your virtual ag…" at bounding box center [331, 208] width 408 height 88
click at [401, 207] on p "AI Virtual Agent Co-browse extends co-browsing functionality to your virtual ag…" at bounding box center [331, 208] width 408 height 88
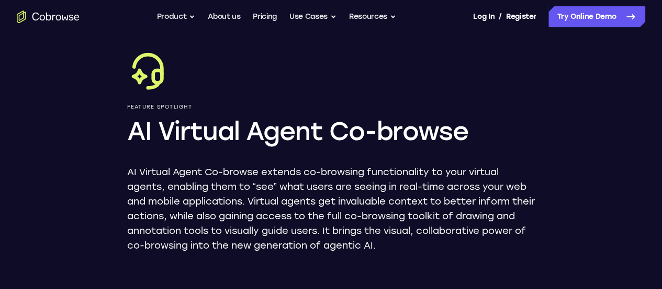
click at [464, 189] on p "AI Virtual Agent Co-browse extends co-browsing functionality to your virtual ag…" at bounding box center [331, 208] width 408 height 88
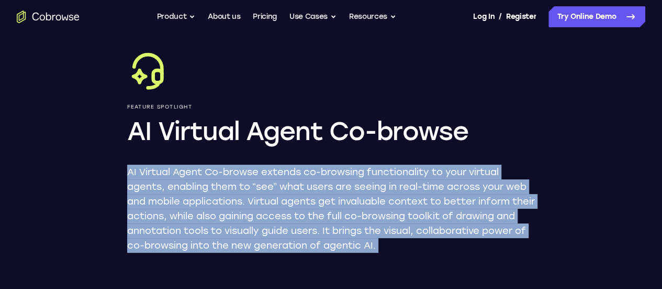
click at [464, 189] on p "AI Virtual Agent Co-browse extends co-browsing functionality to your virtual ag…" at bounding box center [331, 208] width 408 height 88
click at [332, 207] on p "AI Virtual Agent Co-browse extends co-browsing functionality to your virtual ag…" at bounding box center [331, 208] width 408 height 88
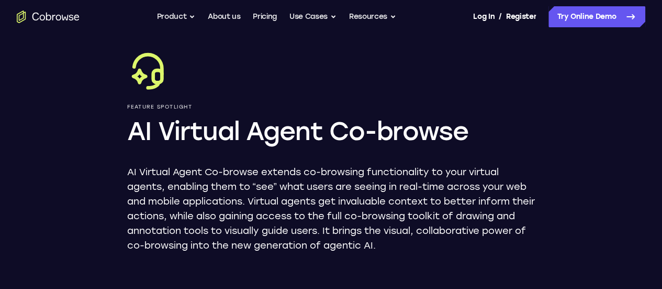
click at [521, 177] on p "AI Virtual Agent Co-browse extends co-browsing functionality to your virtual ag…" at bounding box center [331, 208] width 408 height 88
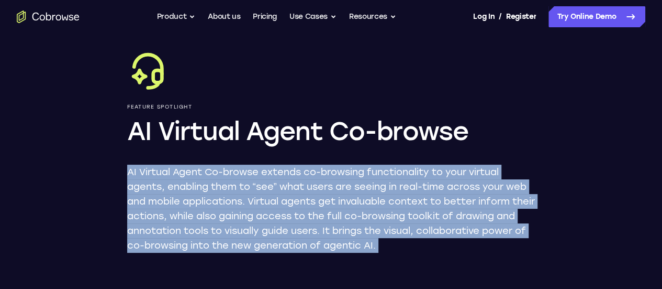
click at [521, 177] on p "AI Virtual Agent Co-browse extends co-browsing functionality to your virtual ag…" at bounding box center [331, 208] width 408 height 88
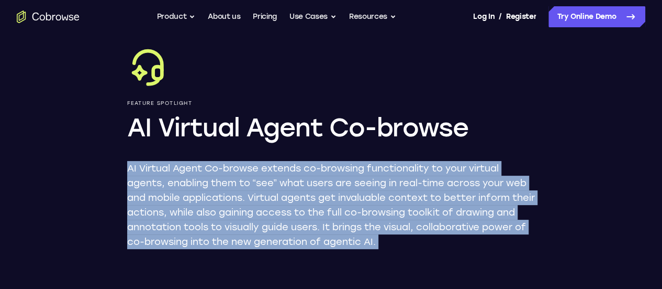
click at [521, 177] on p "AI Virtual Agent Co-browse extends co-browsing functionality to your virtual ag…" at bounding box center [331, 205] width 408 height 88
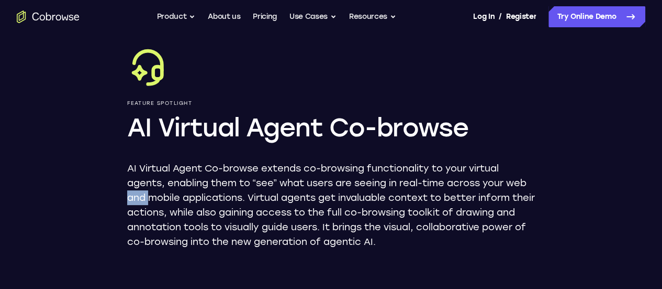
click at [521, 177] on p "AI Virtual Agent Co-browse extends co-browsing functionality to your virtual ag…" at bounding box center [331, 205] width 408 height 88
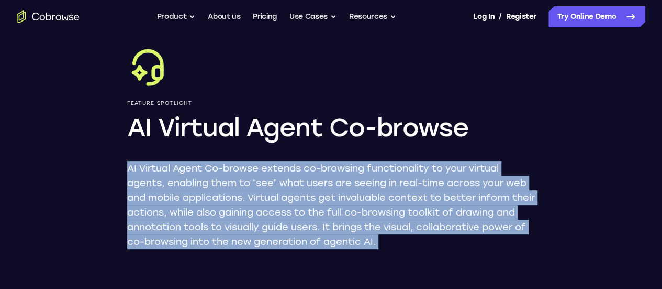
click at [521, 177] on p "AI Virtual Agent Co-browse extends co-browsing functionality to your virtual ag…" at bounding box center [331, 205] width 408 height 88
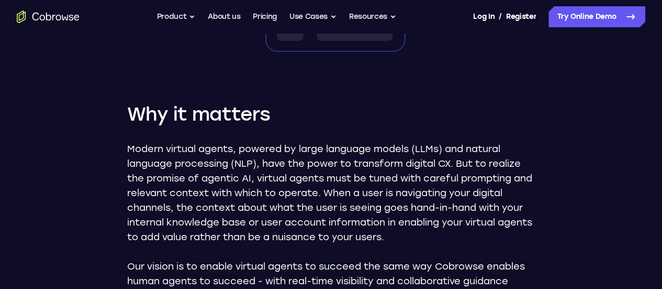
scroll to position [516, 0]
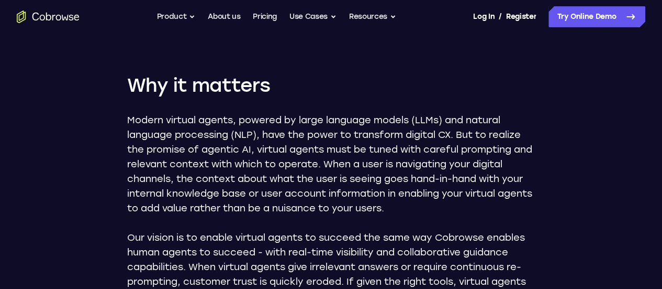
click at [366, 142] on p "Modern virtual agents, powered by large language models (LLMs) and natural lang…" at bounding box center [331, 164] width 408 height 103
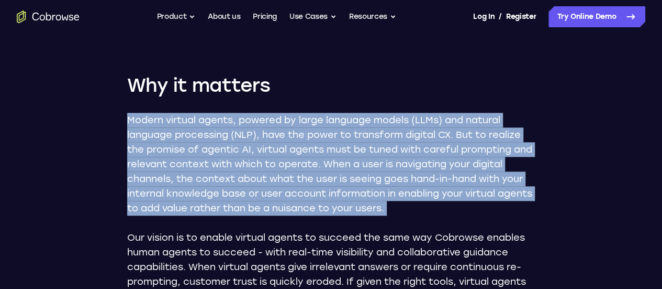
click at [366, 142] on p "Modern virtual agents, powered by large language models (LLMs) and natural lang…" at bounding box center [331, 164] width 408 height 103
click at [394, 143] on p "Modern virtual agents, powered by large language models (LLMs) and natural lang…" at bounding box center [331, 164] width 408 height 103
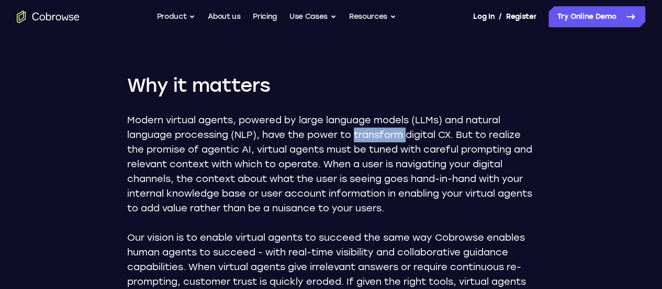
click at [394, 143] on p "Modern virtual agents, powered by large language models (LLMs) and natural lang…" at bounding box center [331, 164] width 408 height 103
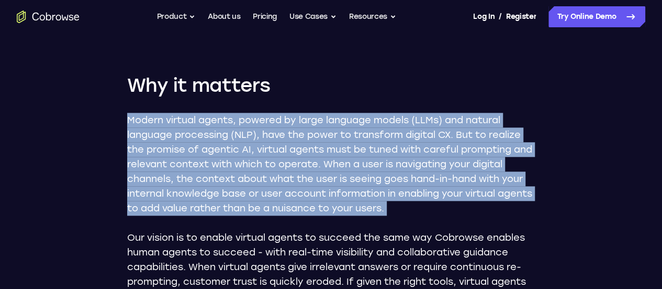
click at [394, 143] on p "Modern virtual agents, powered by large language models (LLMs) and natural lang…" at bounding box center [331, 164] width 408 height 103
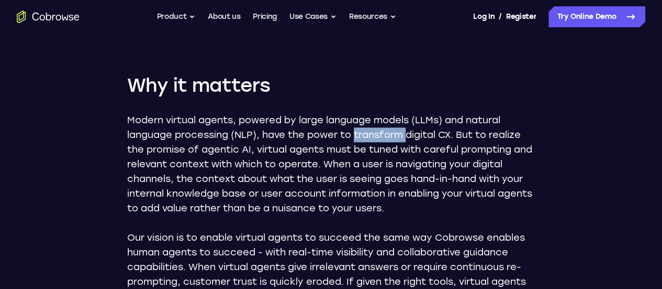
click at [394, 143] on p "Modern virtual agents, powered by large language models (LLMs) and natural lang…" at bounding box center [331, 164] width 408 height 103
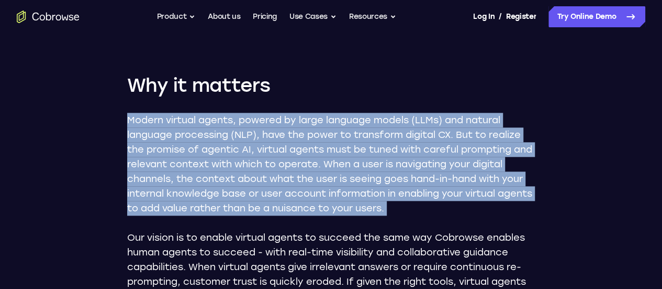
click at [394, 143] on p "Modern virtual agents, powered by large language models (LLMs) and natural lang…" at bounding box center [331, 164] width 408 height 103
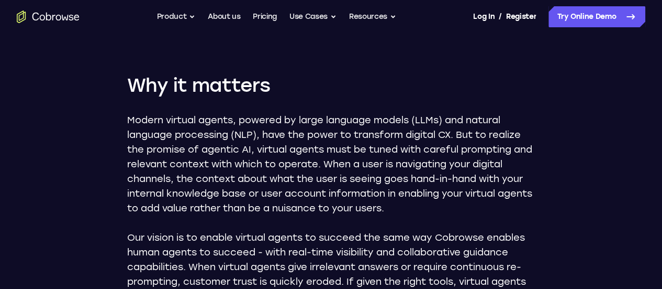
click at [394, 143] on p "Modern virtual agents, powered by large language models (LLMs) and natural lang…" at bounding box center [331, 164] width 408 height 103
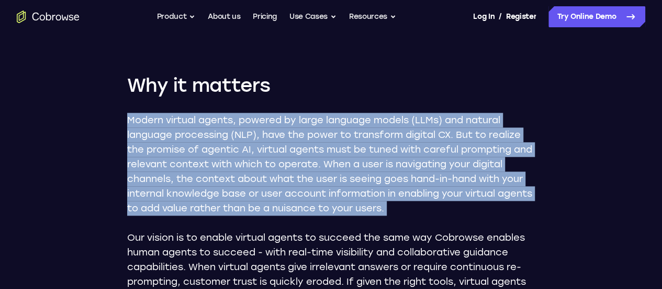
click at [394, 143] on p "Modern virtual agents, powered by large language models (LLMs) and natural lang…" at bounding box center [331, 164] width 408 height 103
click at [409, 164] on p "Modern virtual agents, powered by large language models (LLMs) and natural lang…" at bounding box center [331, 164] width 408 height 103
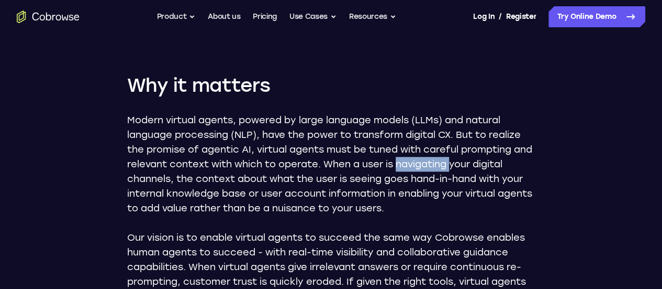
click at [409, 164] on p "Modern virtual agents, powered by large language models (LLMs) and natural lang…" at bounding box center [331, 164] width 408 height 103
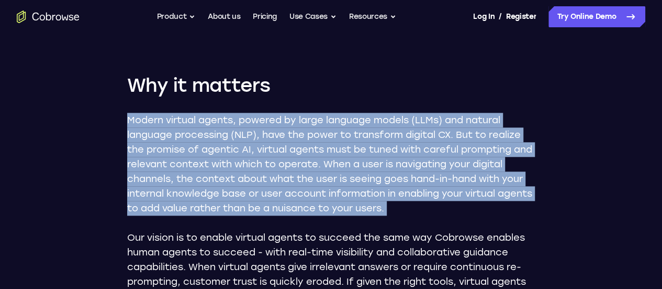
click at [409, 164] on p "Modern virtual agents, powered by large language models (LLMs) and natural lang…" at bounding box center [331, 164] width 408 height 103
click at [415, 164] on p "Modern virtual agents, powered by large language models (LLMs) and natural lang…" at bounding box center [331, 164] width 408 height 103
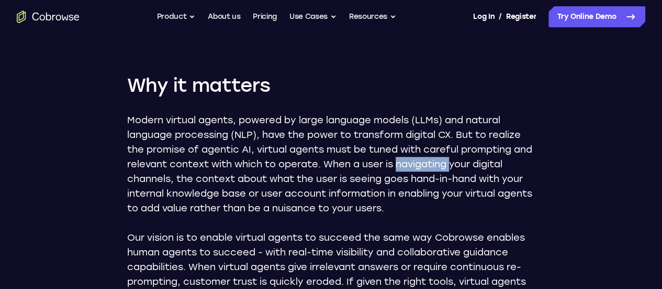
click at [415, 164] on p "Modern virtual agents, powered by large language models (LLMs) and natural lang…" at bounding box center [331, 164] width 408 height 103
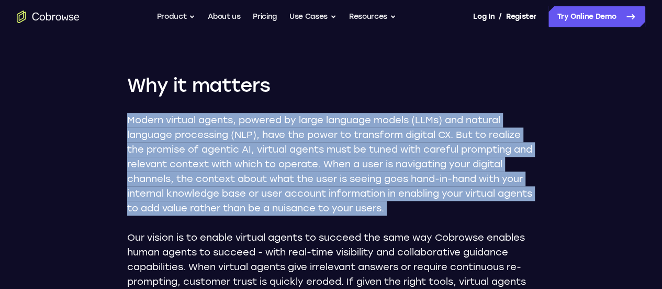
click at [415, 164] on p "Modern virtual agents, powered by large language models (LLMs) and natural lang…" at bounding box center [331, 164] width 408 height 103
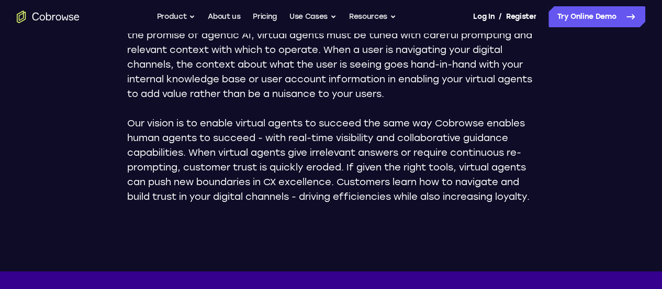
scroll to position [632, 0]
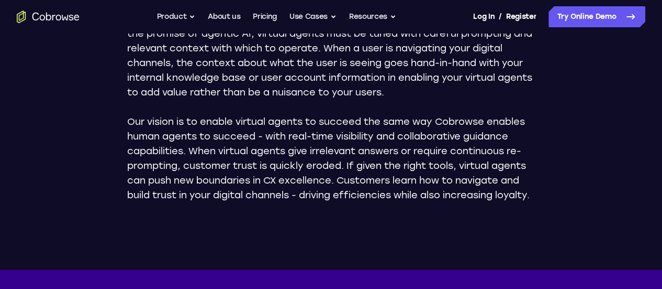
click at [415, 164] on p "Our vision is to enable virtual agents to succeed the same way Cobrowse enables…" at bounding box center [331, 158] width 408 height 88
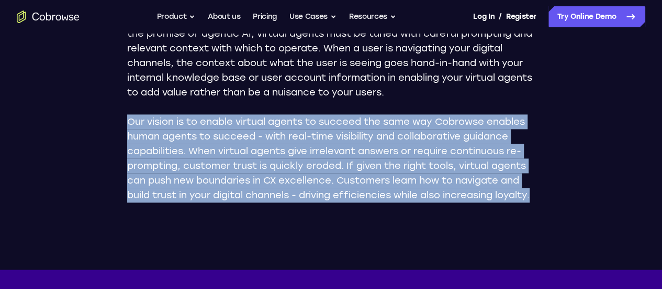
click at [415, 164] on p "Our vision is to enable virtual agents to succeed the same way Cobrowse enables…" at bounding box center [331, 158] width 408 height 88
click at [437, 137] on p "Our vision is to enable virtual agents to succeed the same way Cobrowse enables…" at bounding box center [331, 158] width 408 height 88
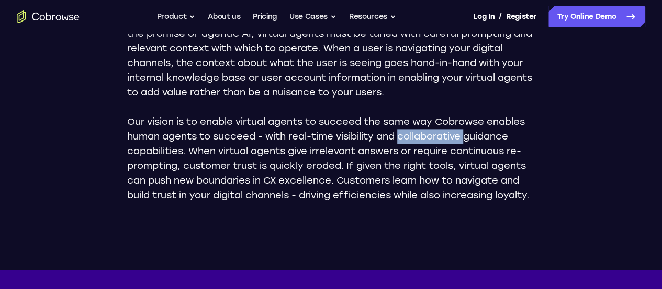
click at [437, 137] on p "Our vision is to enable virtual agents to succeed the same way Cobrowse enables…" at bounding box center [331, 158] width 408 height 88
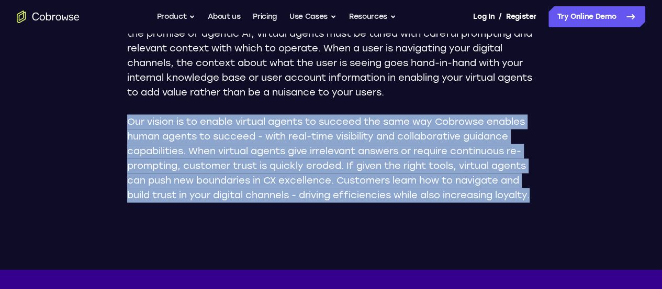
click at [437, 137] on p "Our vision is to enable virtual agents to succeed the same way Cobrowse enables…" at bounding box center [331, 158] width 408 height 88
click at [346, 127] on p "Our vision is to enable virtual agents to succeed the same way Cobrowse enables…" at bounding box center [331, 158] width 408 height 88
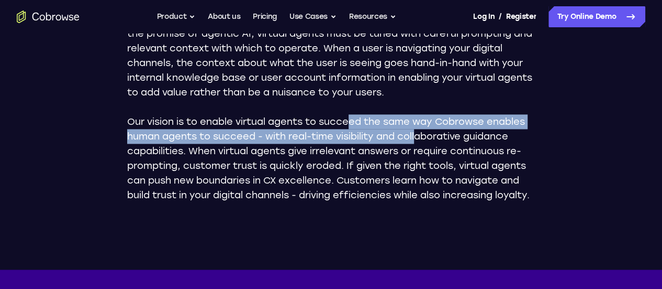
drag, startPoint x: 346, startPoint y: 127, endPoint x: 437, endPoint y: 140, distance: 92.0
click at [437, 140] on p "Our vision is to enable virtual agents to succeed the same way Cobrowse enables…" at bounding box center [331, 158] width 408 height 88
click at [432, 132] on p "Our vision is to enable virtual agents to succeed the same way Cobrowse enables…" at bounding box center [331, 158] width 408 height 88
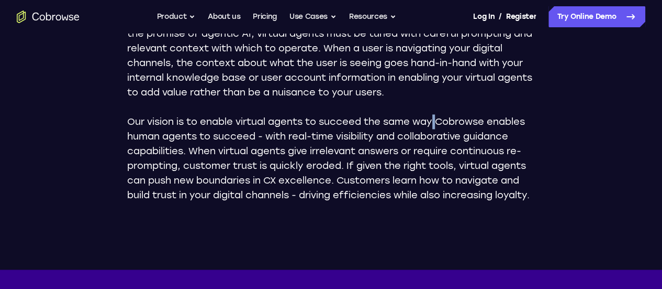
click at [432, 132] on p "Our vision is to enable virtual agents to succeed the same way Cobrowse enables…" at bounding box center [331, 158] width 408 height 88
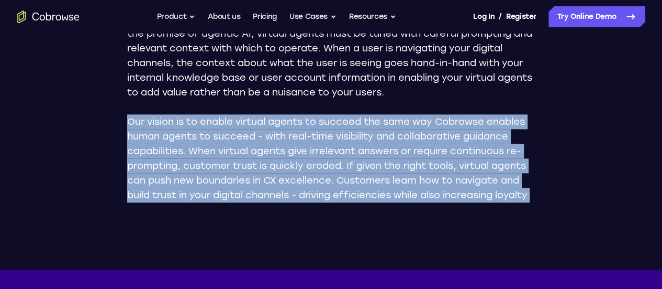
click at [432, 132] on p "Our vision is to enable virtual agents to succeed the same way Cobrowse enables…" at bounding box center [331, 158] width 408 height 88
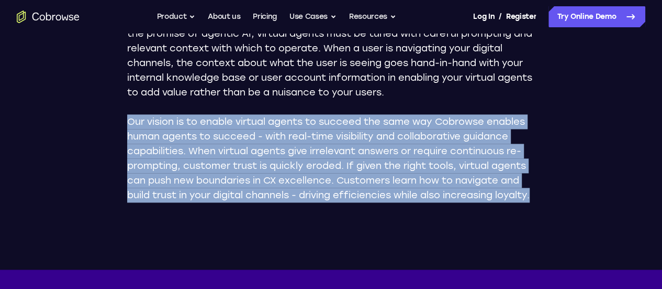
click at [389, 129] on p "Our vision is to enable virtual agents to succeed the same way Cobrowse enables…" at bounding box center [331, 158] width 408 height 88
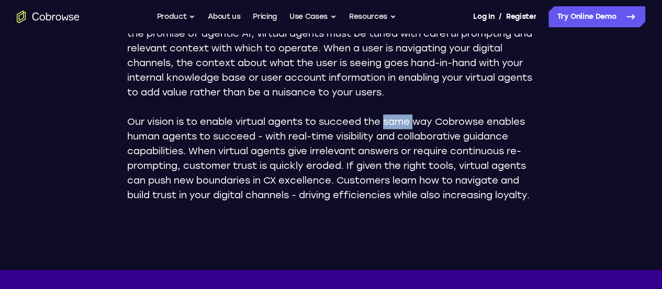
click at [389, 129] on p "Our vision is to enable virtual agents to succeed the same way Cobrowse enables…" at bounding box center [331, 158] width 408 height 88
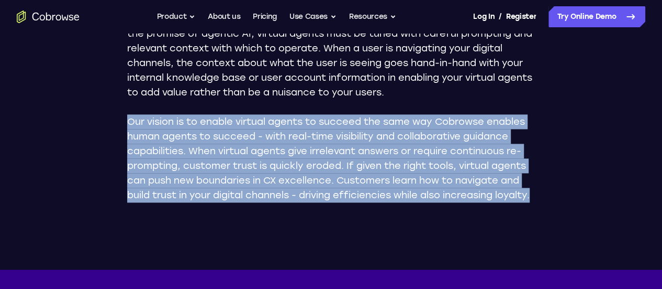
click at [389, 129] on p "Our vision is to enable virtual agents to succeed the same way Cobrowse enables…" at bounding box center [331, 158] width 408 height 88
click at [399, 135] on p "Our vision is to enable virtual agents to succeed the same way Cobrowse enables…" at bounding box center [331, 158] width 408 height 88
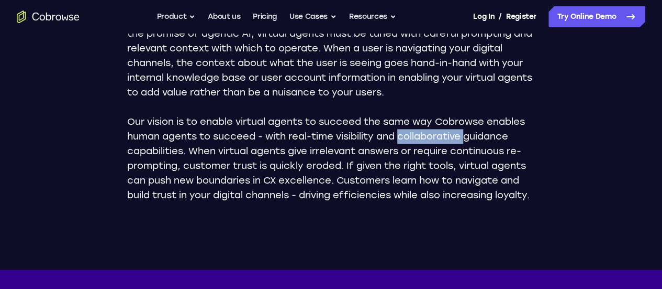
click at [399, 135] on p "Our vision is to enable virtual agents to succeed the same way Cobrowse enables…" at bounding box center [331, 158] width 408 height 88
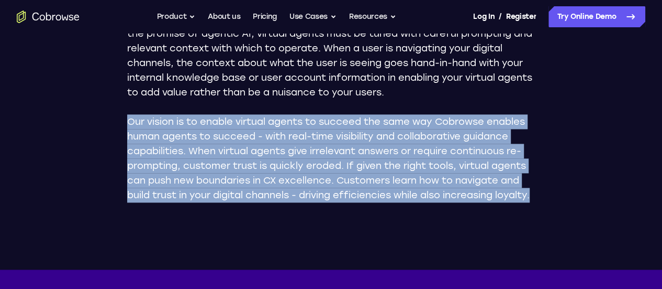
click at [399, 135] on p "Our vision is to enable virtual agents to succeed the same way Cobrowse enables…" at bounding box center [331, 158] width 408 height 88
click at [414, 141] on p "Our vision is to enable virtual agents to succeed the same way Cobrowse enables…" at bounding box center [331, 158] width 408 height 88
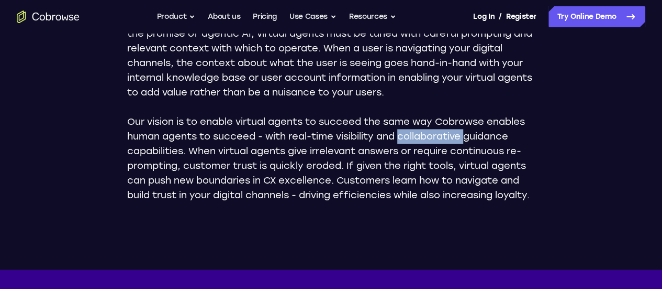
click at [414, 141] on p "Our vision is to enable virtual agents to succeed the same way Cobrowse enables…" at bounding box center [331, 158] width 408 height 88
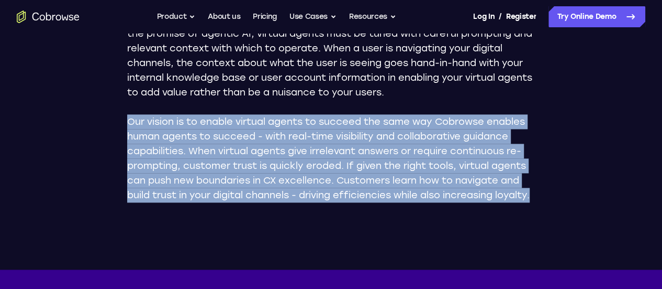
click at [414, 141] on p "Our vision is to enable virtual agents to succeed the same way Cobrowse enables…" at bounding box center [331, 158] width 408 height 88
click at [346, 156] on p "Our vision is to enable virtual agents to succeed the same way Cobrowse enables…" at bounding box center [331, 158] width 408 height 88
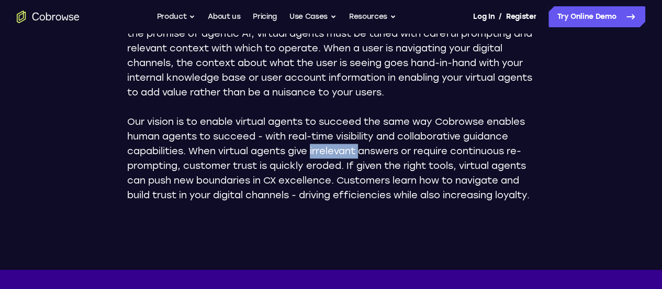
click at [346, 156] on p "Our vision is to enable virtual agents to succeed the same way Cobrowse enables…" at bounding box center [331, 158] width 408 height 88
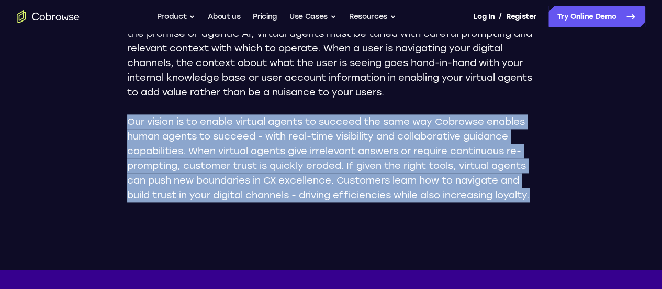
click at [346, 156] on p "Our vision is to enable virtual agents to succeed the same way Cobrowse enables…" at bounding box center [331, 158] width 408 height 88
click at [369, 168] on p "Our vision is to enable virtual agents to succeed the same way Cobrowse enables…" at bounding box center [331, 158] width 408 height 88
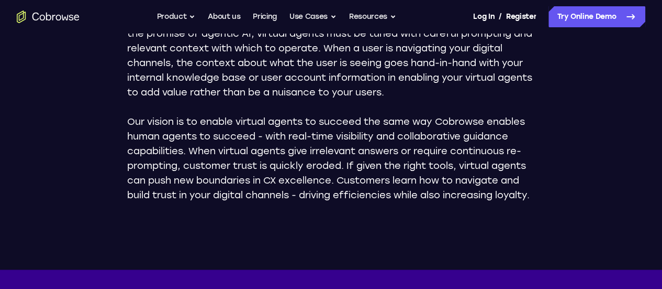
scroll to position [634, 0]
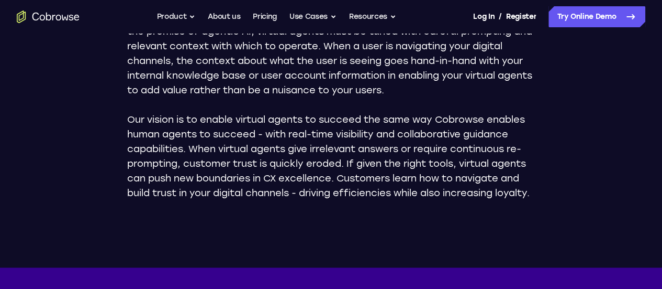
click at [384, 169] on p "Our vision is to enable virtual agents to succeed the same way Cobrowse enables…" at bounding box center [331, 156] width 408 height 88
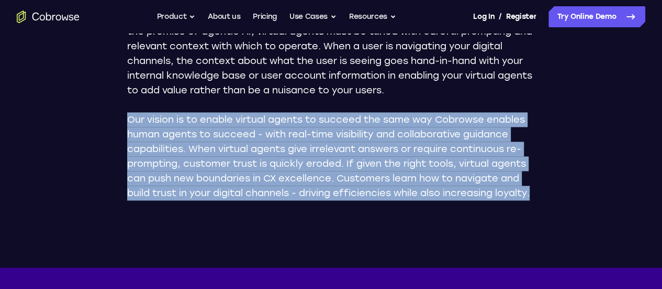
click at [384, 169] on p "Our vision is to enable virtual agents to succeed the same way Cobrowse enables…" at bounding box center [331, 156] width 408 height 88
click at [471, 156] on p "Our vision is to enable virtual agents to succeed the same way Cobrowse enables…" at bounding box center [331, 156] width 408 height 88
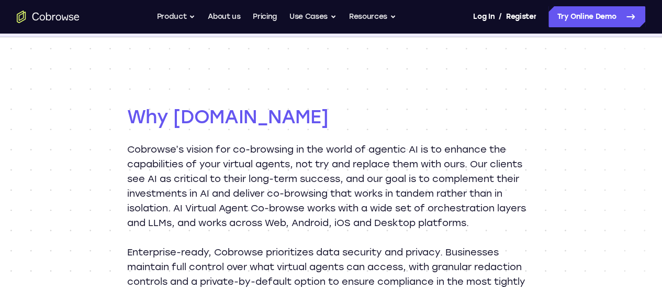
scroll to position [946, 0]
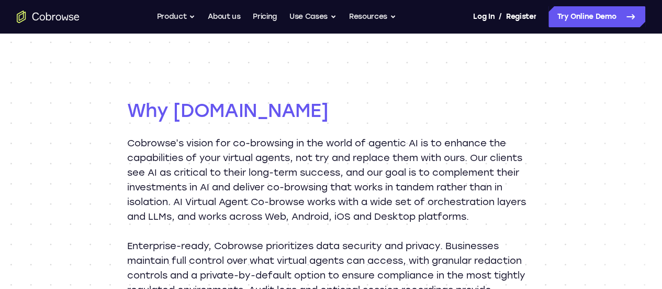
click at [480, 153] on p "Cobrowse’s vision for co-browsing in the world of agentic AI is to enhance the …" at bounding box center [331, 179] width 408 height 88
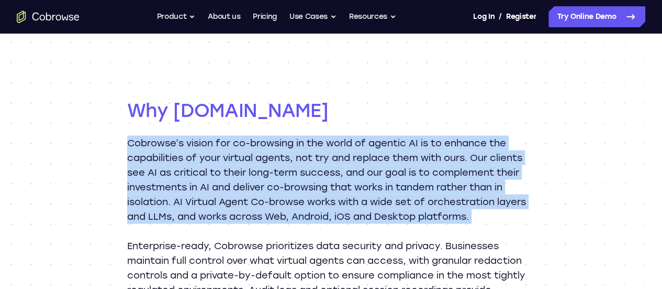
click at [480, 153] on p "Cobrowse’s vision for co-browsing in the world of agentic AI is to enhance the …" at bounding box center [331, 179] width 408 height 88
click at [498, 154] on p "Cobrowse’s vision for co-browsing in the world of agentic AI is to enhance the …" at bounding box center [331, 179] width 408 height 88
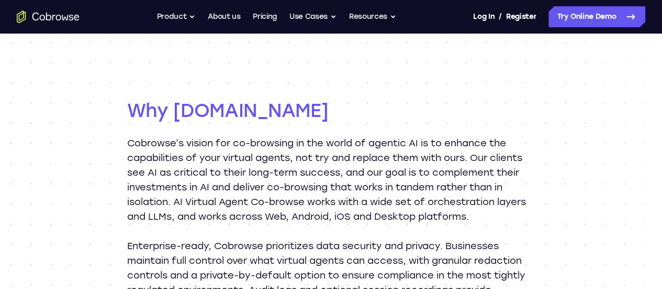
click at [498, 154] on p "Cobrowse’s vision for co-browsing in the world of agentic AI is to enhance the …" at bounding box center [331, 179] width 408 height 88
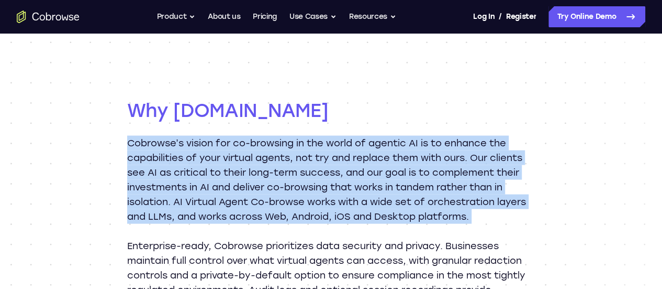
click at [498, 154] on p "Cobrowse’s vision for co-browsing in the world of agentic AI is to enhance the …" at bounding box center [331, 179] width 408 height 88
click at [580, 142] on div "Why [DOMAIN_NAME] Cobrowse’s vision for co-browsing in the world of agentic AI …" at bounding box center [331, 248] width 662 height 436
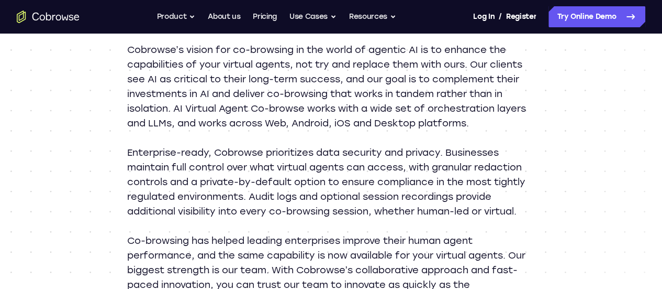
scroll to position [1041, 0]
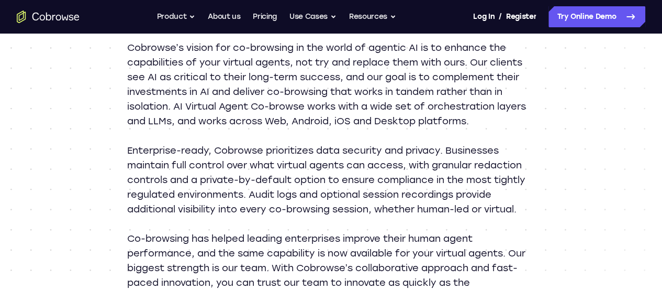
click at [461, 164] on p "Enterprise-ready, Cobrowse prioritizes data security and privacy. Businesses ma…" at bounding box center [331, 179] width 408 height 73
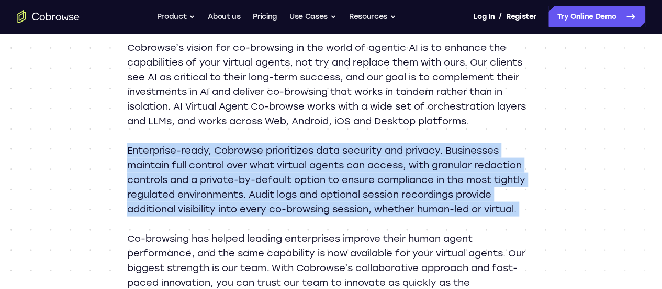
click at [461, 164] on p "Enterprise-ready, Cobrowse prioritizes data security and privacy. Businesses ma…" at bounding box center [331, 179] width 408 height 73
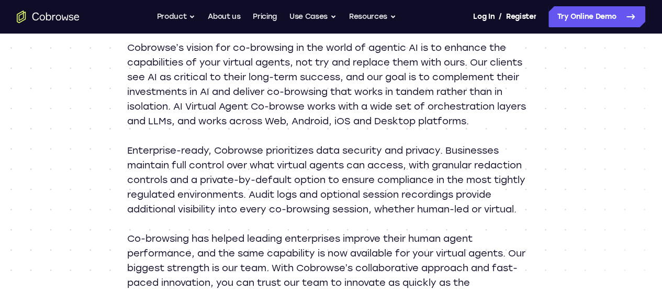
click at [461, 164] on p "Enterprise-ready, Cobrowse prioritizes data security and privacy. Businesses ma…" at bounding box center [331, 179] width 408 height 73
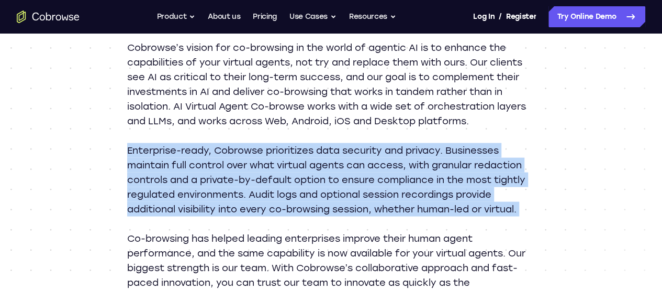
click at [461, 164] on p "Enterprise-ready, Cobrowse prioritizes data security and privacy. Businesses ma…" at bounding box center [331, 179] width 408 height 73
click at [458, 168] on p "Enterprise-ready, Cobrowse prioritizes data security and privacy. Businesses ma…" at bounding box center [331, 179] width 408 height 73
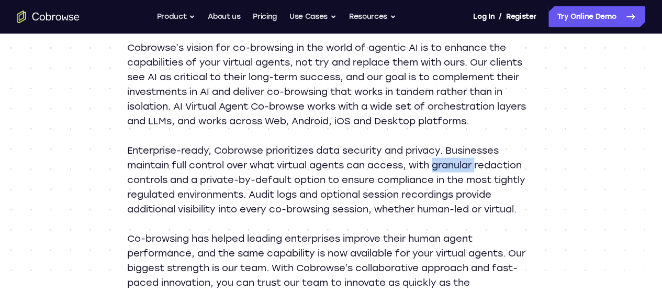
click at [458, 168] on p "Enterprise-ready, Cobrowse prioritizes data security and privacy. Businesses ma…" at bounding box center [331, 179] width 408 height 73
click at [457, 168] on p "Enterprise-ready, Cobrowse prioritizes data security and privacy. Businesses ma…" at bounding box center [331, 179] width 408 height 73
click at [381, 163] on p "Enterprise-ready, Cobrowse prioritizes data security and privacy. Businesses ma…" at bounding box center [331, 179] width 408 height 73
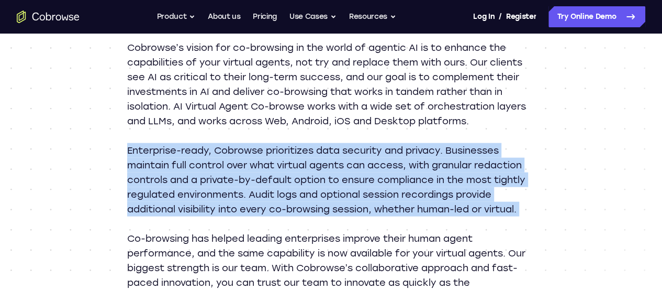
click at [381, 163] on p "Enterprise-ready, Cobrowse prioritizes data security and privacy. Businesses ma…" at bounding box center [331, 179] width 408 height 73
click at [429, 158] on p "Enterprise-ready, Cobrowse prioritizes data security and privacy. Businesses ma…" at bounding box center [331, 179] width 408 height 73
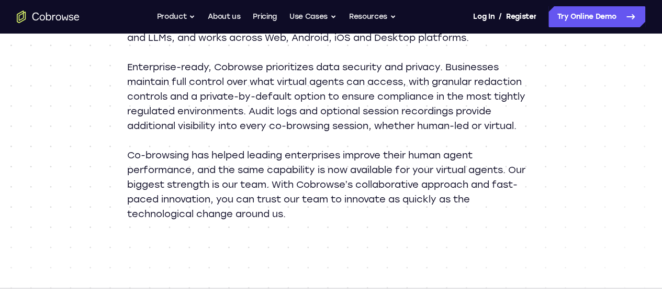
scroll to position [1125, 0]
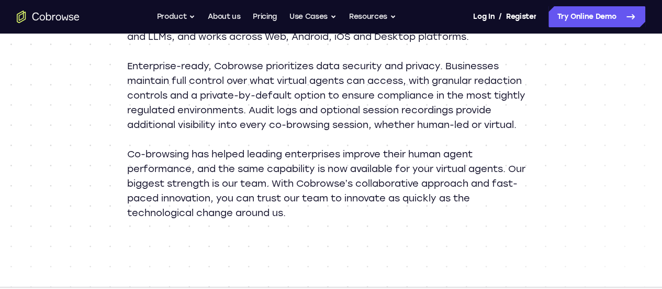
click at [337, 171] on p "Co-browsing has helped leading enterprises improve their human agent performanc…" at bounding box center [331, 183] width 408 height 73
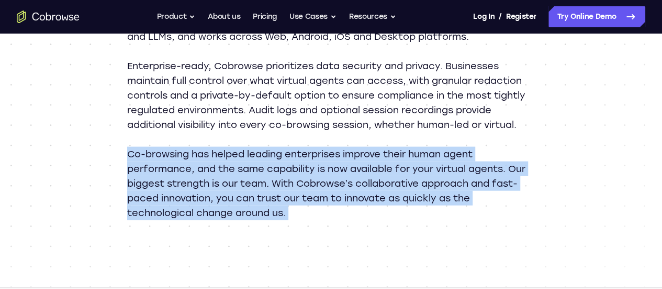
click at [337, 171] on p "Co-browsing has helped leading enterprises improve their human agent performanc…" at bounding box center [331, 183] width 408 height 73
click at [412, 168] on p "Co-browsing has helped leading enterprises improve their human agent performanc…" at bounding box center [331, 183] width 408 height 73
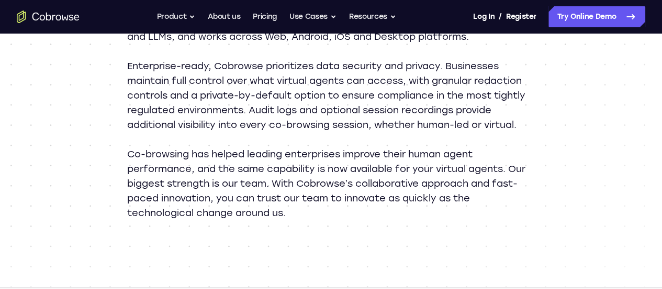
click at [412, 168] on p "Co-browsing has helped leading enterprises improve their human agent performanc…" at bounding box center [331, 183] width 408 height 73
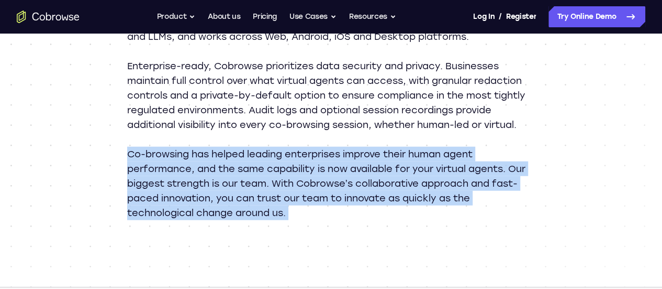
click at [412, 168] on p "Co-browsing has helped leading enterprises improve their human agent performanc…" at bounding box center [331, 183] width 408 height 73
click at [473, 173] on p "Co-browsing has helped leading enterprises improve their human agent performanc…" at bounding box center [331, 183] width 408 height 73
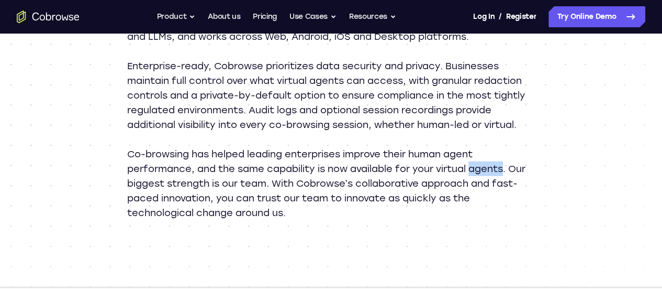
click at [473, 173] on p "Co-browsing has helped leading enterprises improve their human agent performanc…" at bounding box center [331, 183] width 408 height 73
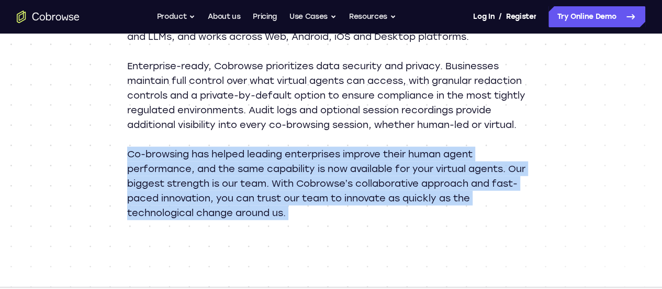
click at [473, 173] on p "Co-browsing has helped leading enterprises improve their human agent performanc…" at bounding box center [331, 183] width 408 height 73
click at [366, 180] on p "Co-browsing has helped leading enterprises improve their human agent performanc…" at bounding box center [331, 183] width 408 height 73
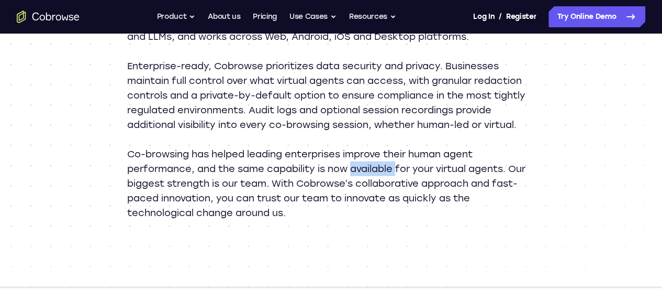
click at [366, 180] on p "Co-browsing has helped leading enterprises improve their human agent performanc…" at bounding box center [331, 183] width 408 height 73
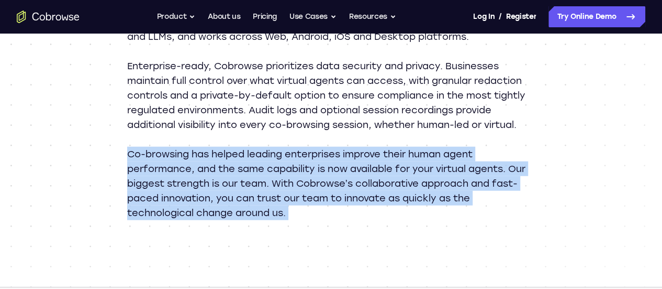
click at [366, 180] on p "Co-browsing has helped leading enterprises improve their human agent performanc…" at bounding box center [331, 183] width 408 height 73
drag, startPoint x: 366, startPoint y: 180, endPoint x: 468, endPoint y: 181, distance: 102.1
click at [468, 181] on p "Co-browsing has helped leading enterprises improve their human agent performanc…" at bounding box center [331, 183] width 408 height 73
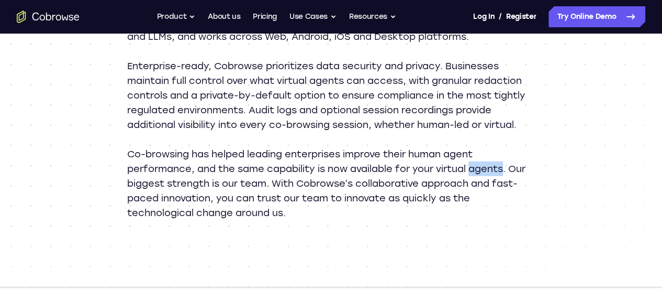
click at [468, 181] on p "Co-browsing has helped leading enterprises improve their human agent performanc…" at bounding box center [331, 183] width 408 height 73
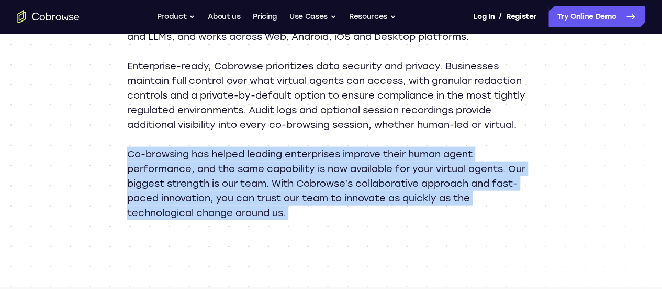
click at [468, 181] on p "Co-browsing has helped leading enterprises improve their human agent performanc…" at bounding box center [331, 183] width 408 height 73
click at [382, 193] on p "Co-browsing has helped leading enterprises improve their human agent performanc…" at bounding box center [331, 183] width 408 height 73
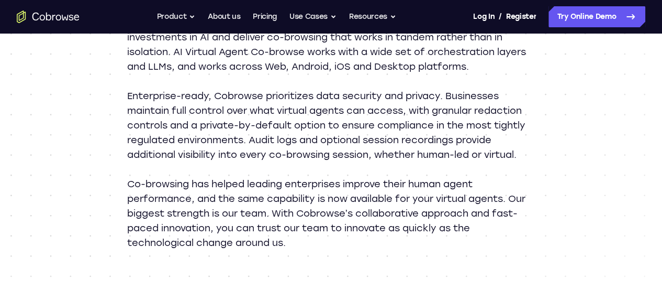
scroll to position [1021, 0]
